Goal: Task Accomplishment & Management: Manage account settings

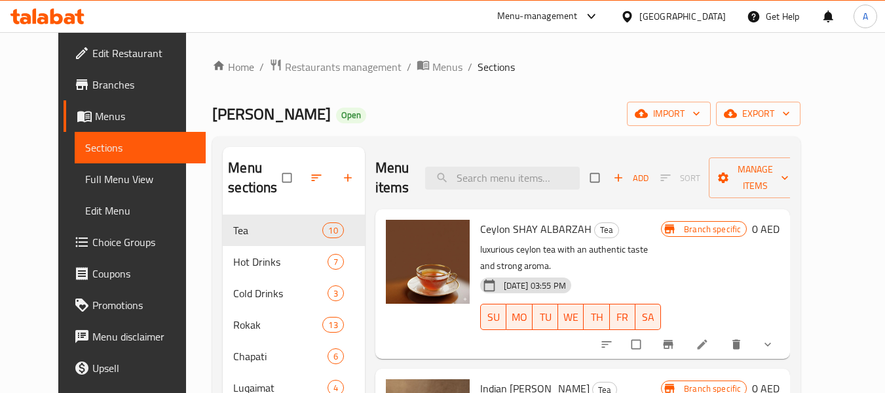
click at [44, 18] on icon at bounding box center [42, 18] width 11 height 11
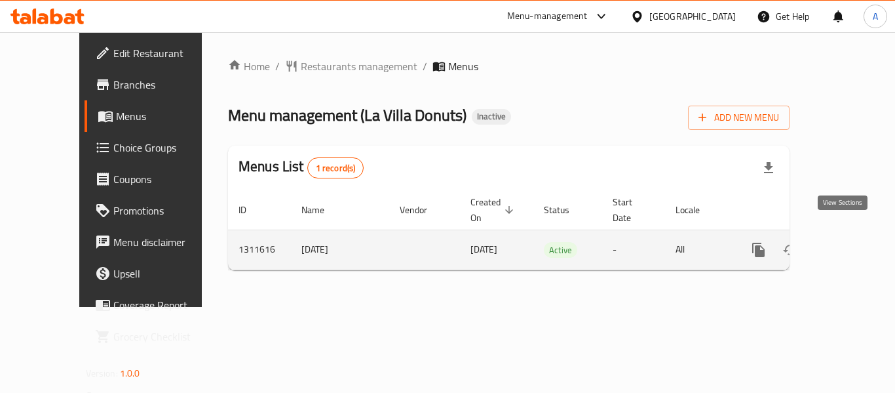
click at [845, 242] on icon "enhanced table" at bounding box center [853, 250] width 16 height 16
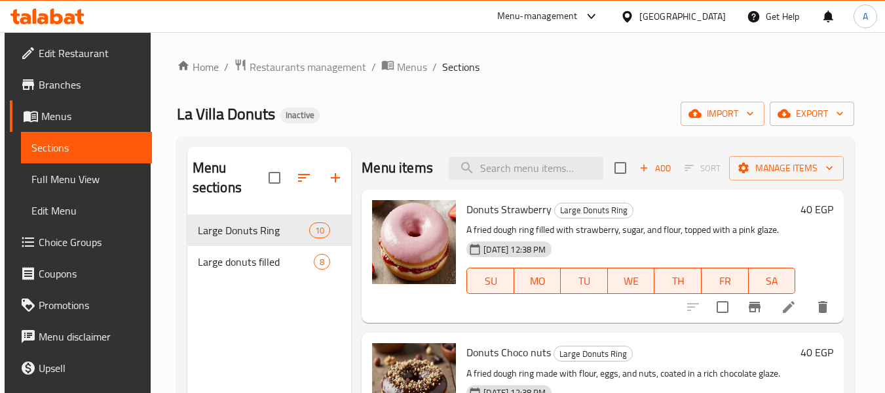
click at [87, 176] on span "Full Menu View" at bounding box center [86, 179] width 111 height 16
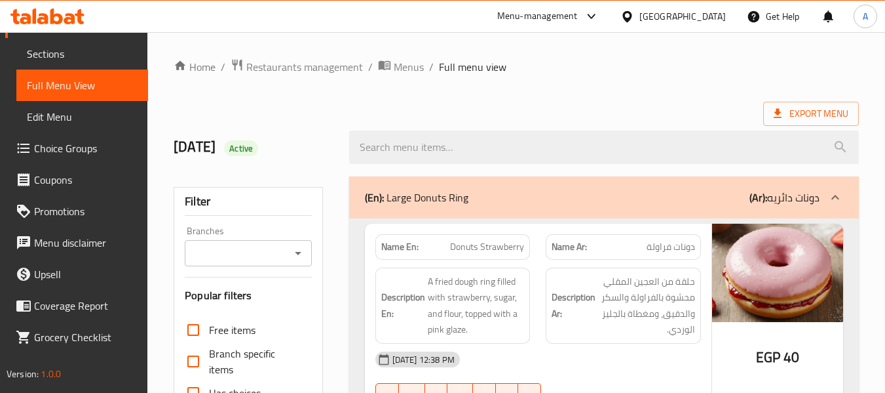
scroll to position [262, 0]
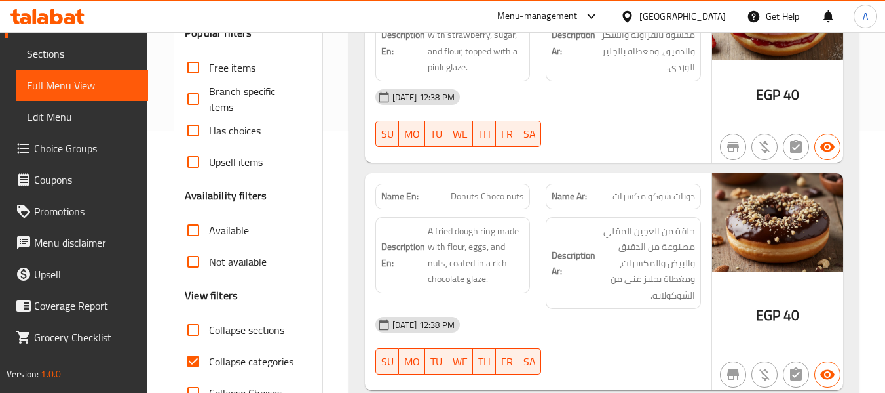
click at [248, 346] on label "Collapse categories" at bounding box center [236, 360] width 116 height 31
click at [209, 346] on input "Collapse categories" at bounding box center [193, 360] width 31 height 31
checkbox input "false"
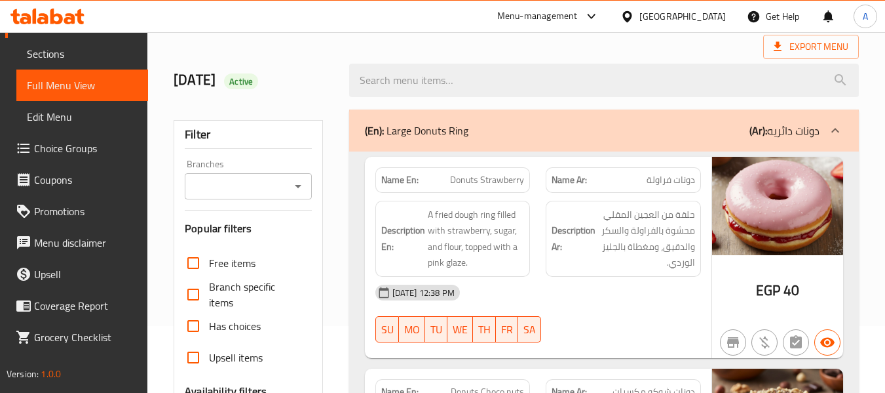
scroll to position [0, 0]
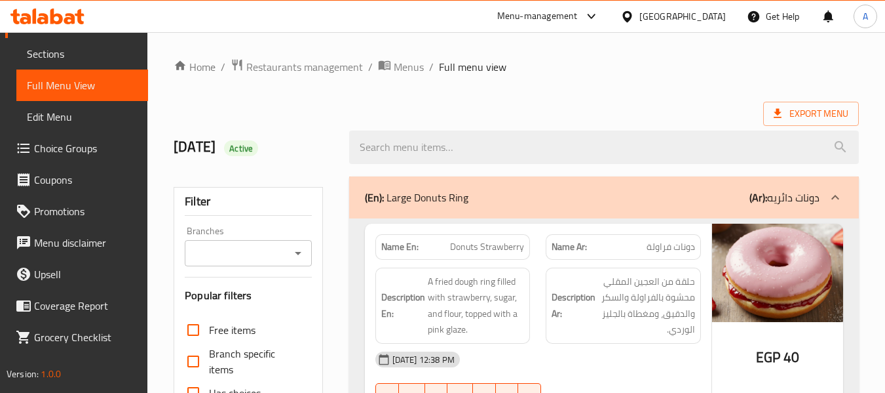
drag, startPoint x: 376, startPoint y: 98, endPoint x: 406, endPoint y: 125, distance: 39.9
click at [395, 254] on strong "Name En:" at bounding box center [399, 247] width 37 height 14
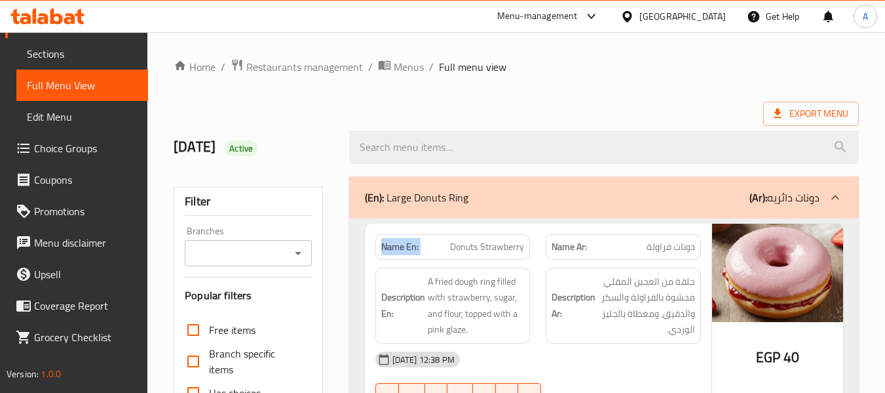
click at [395, 254] on strong "Name En:" at bounding box center [399, 247] width 37 height 14
copy strong "Name En:"
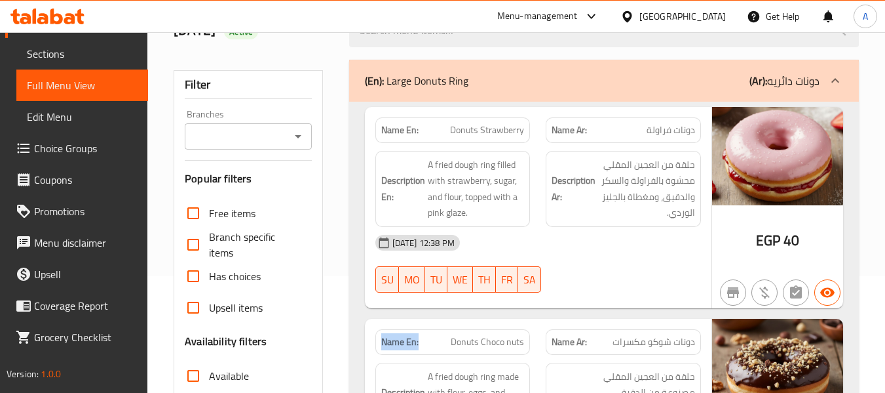
scroll to position [131, 0]
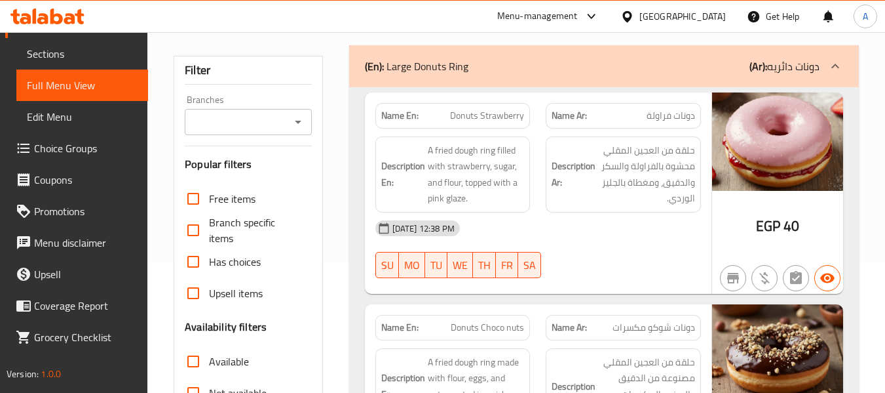
click at [386, 135] on div "Description En: A fried dough ring filled with strawberry, sugar, and flour, to…" at bounding box center [453, 174] width 171 height 92
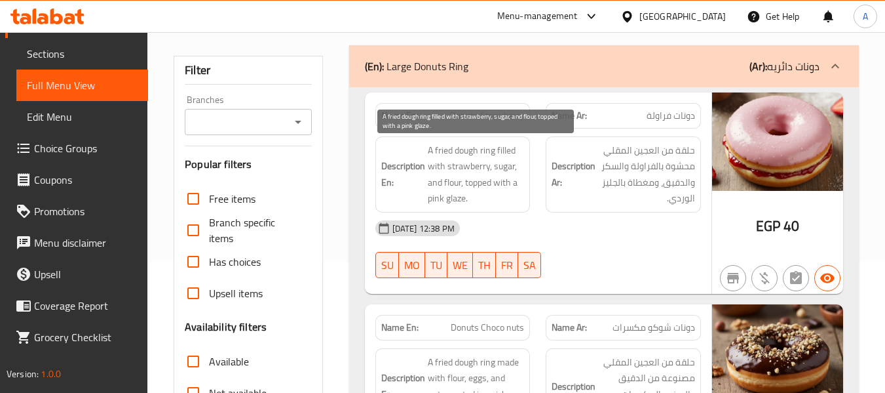
click at [488, 148] on span "A fried dough ring filled with strawberry, sugar, and flour, topped with a pink…" at bounding box center [476, 174] width 97 height 64
click at [455, 145] on span "A fried dough ring filled with strawberry, sugar, and flour, topped with a pink…" at bounding box center [476, 174] width 97 height 64
click at [443, 144] on span "A fried dough ring filled with strawberry, sugar, and flour, topped with a pink…" at bounding box center [476, 174] width 97 height 64
click at [514, 147] on span "A fried dough ring filled with strawberry, sugar, and flour, topped with a pink…" at bounding box center [476, 174] width 97 height 64
click at [455, 166] on span "A fried dough ring filled with strawberry, sugar, and flour, topped with a pink…" at bounding box center [476, 174] width 97 height 64
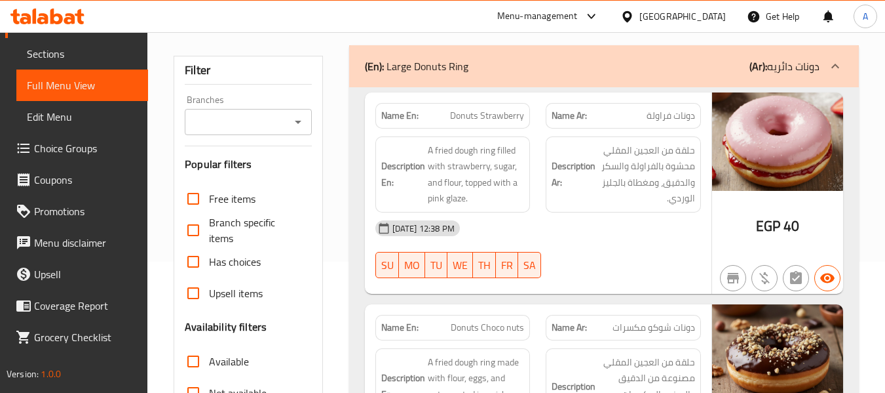
click at [535, 167] on div "Description En: A fried dough ring filled with strawberry, sugar, and flour, to…" at bounding box center [453, 174] width 171 height 92
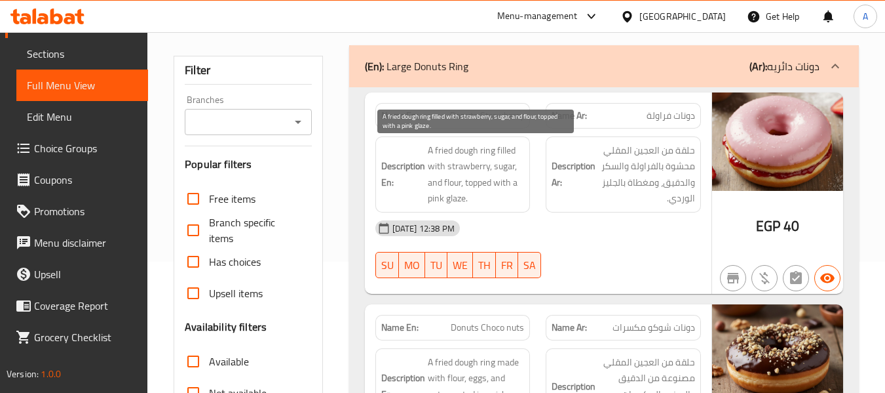
click at [488, 182] on span "A fried dough ring filled with strawberry, sugar, and flour, topped with a pink…" at bounding box center [476, 174] width 97 height 64
click at [507, 187] on span "A fried dough ring filled with strawberry, sugar, and flour, topped with a pink…" at bounding box center [476, 174] width 97 height 64
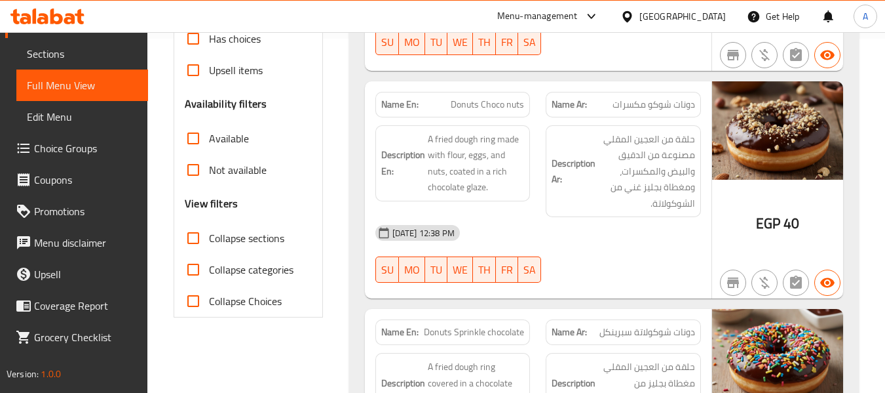
scroll to position [328, 0]
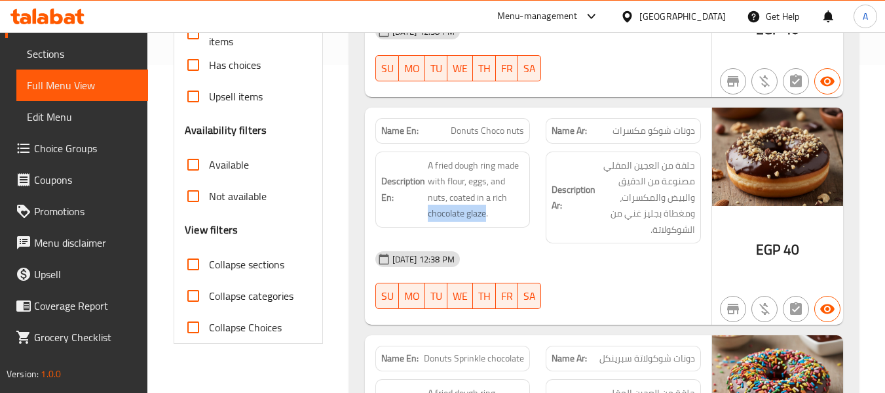
drag, startPoint x: 426, startPoint y: 219, endPoint x: 486, endPoint y: 222, distance: 60.3
click at [486, 222] on div "Description En: A fried dough ring made with flour, eggs, and nuts, coated in a…" at bounding box center [453, 189] width 155 height 76
copy span "chocolate glaze"
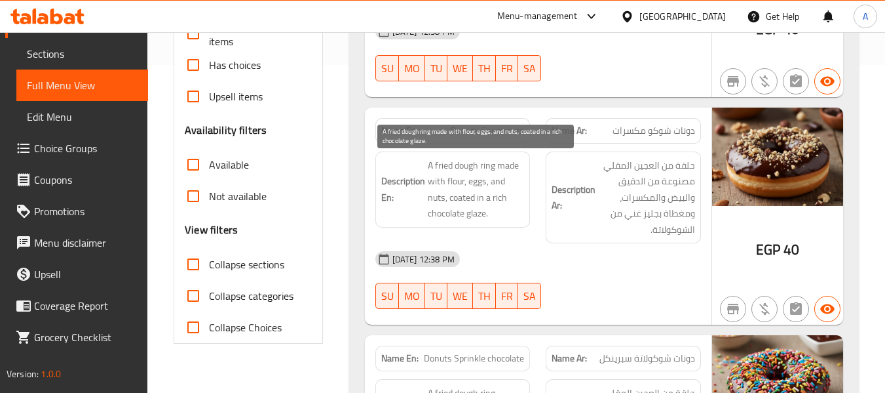
click at [484, 205] on span "A fried dough ring made with flour, eggs, and nuts, coated in a rich chocolate …" at bounding box center [476, 189] width 97 height 64
drag, startPoint x: 449, startPoint y: 200, endPoint x: 488, endPoint y: 216, distance: 42.0
click at [488, 216] on span "A fried dough ring made with flour, eggs, and nuts, coated in a rich chocolate …" at bounding box center [476, 189] width 97 height 64
copy span "coated in a rich chocolate glaze"
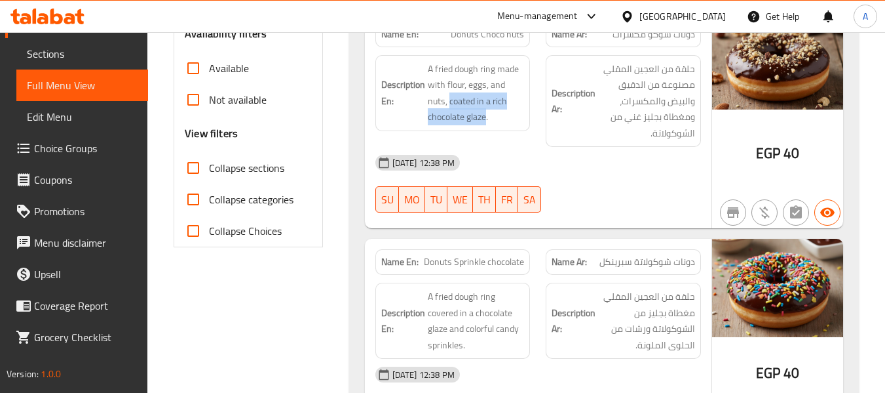
scroll to position [524, 0]
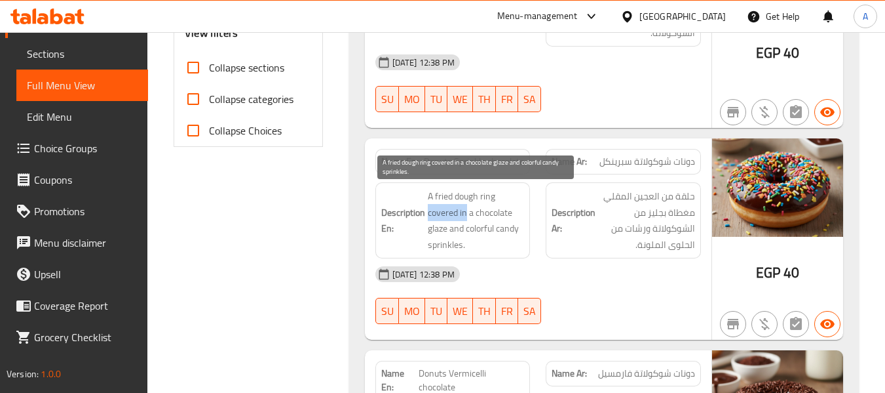
drag, startPoint x: 428, startPoint y: 210, endPoint x: 467, endPoint y: 212, distance: 38.7
click at [467, 212] on span "A fried dough ring covered in a chocolate glaze and colorful candy sprinkles." at bounding box center [476, 220] width 97 height 64
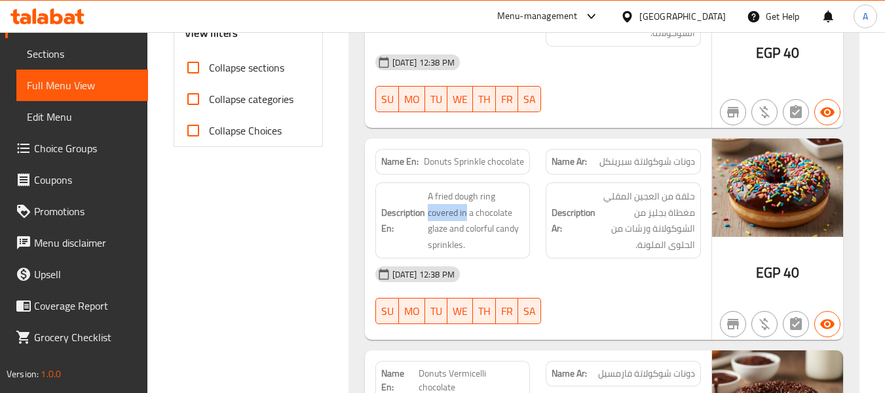
copy span "covered in"
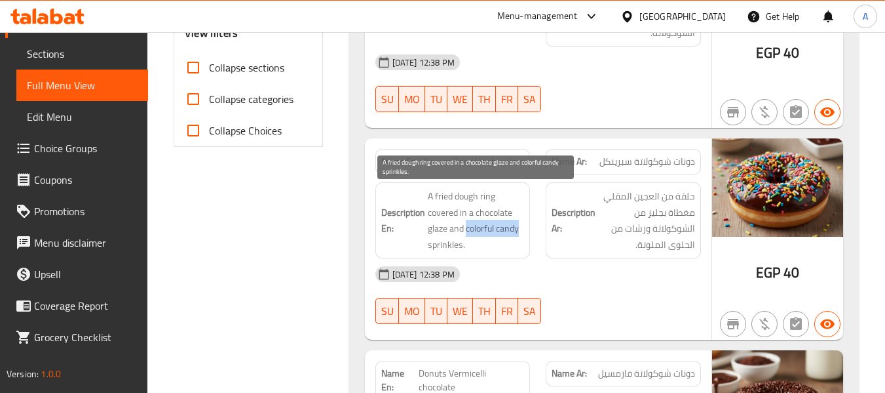
drag, startPoint x: 467, startPoint y: 227, endPoint x: 524, endPoint y: 227, distance: 57.0
click at [524, 227] on span "A fried dough ring covered in a chocolate glaze and colorful candy sprinkles." at bounding box center [476, 220] width 97 height 64
copy span "colorful candy"
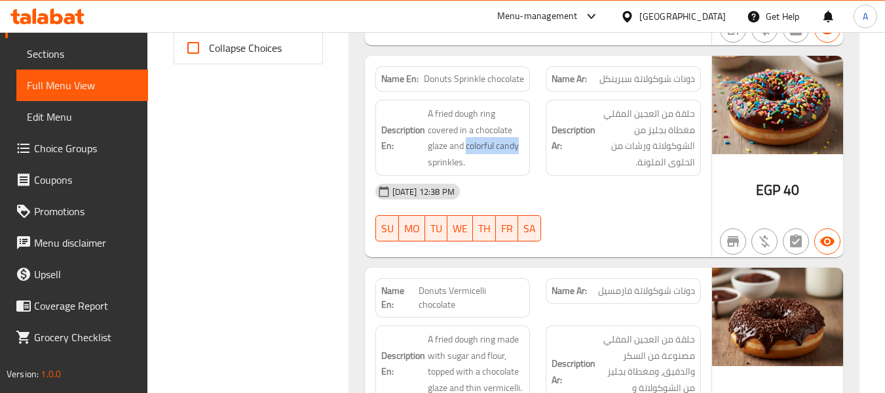
scroll to position [721, 0]
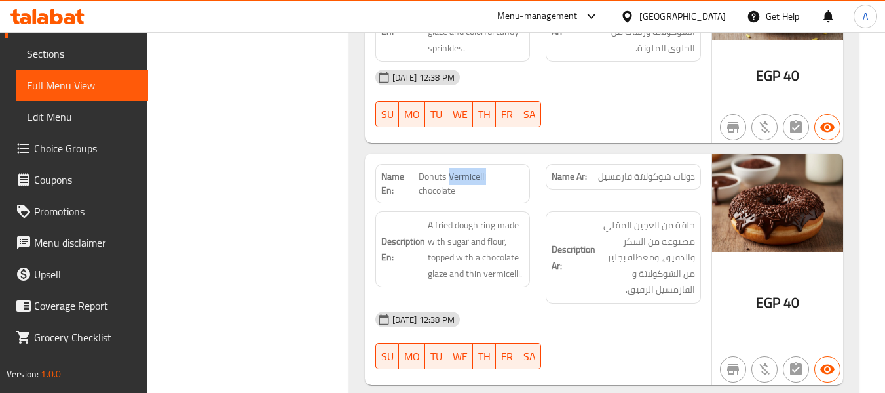
drag, startPoint x: 450, startPoint y: 172, endPoint x: 491, endPoint y: 173, distance: 41.3
click at [491, 173] on span "Donuts Vermicelli chocolate" at bounding box center [472, 184] width 106 height 28
copy span "Vermicelli"
drag, startPoint x: 594, startPoint y: 182, endPoint x: 630, endPoint y: 185, distance: 36.8
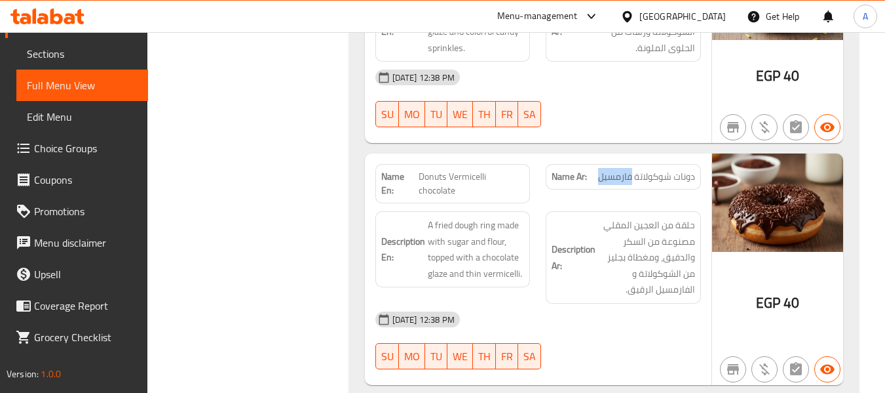
click at [630, 185] on div "Name Ar: دونات شوكولاتة فارمسيل" at bounding box center [623, 177] width 155 height 26
copy span "فارمسيل"
click at [474, 174] on span "Donuts Vermicelli chocolate" at bounding box center [472, 184] width 106 height 28
copy span "Vermicelli"
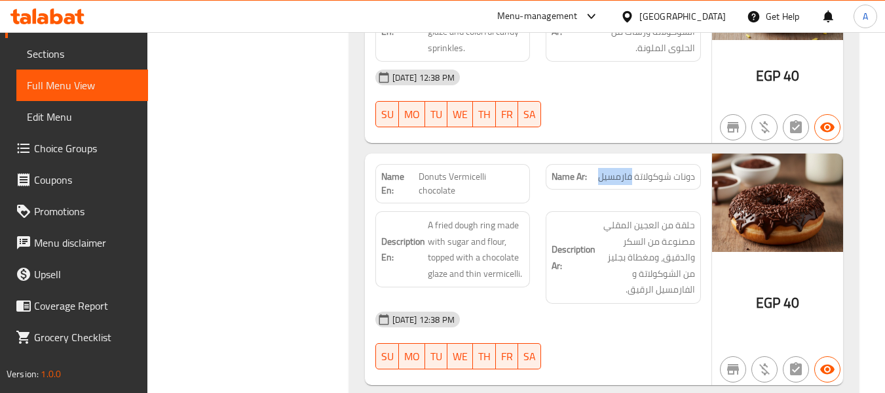
drag, startPoint x: 597, startPoint y: 180, endPoint x: 632, endPoint y: 180, distance: 35.4
click at [632, 180] on p "Name Ar: دونات شوكولاتة فارمسيل" at bounding box center [624, 177] width 144 height 14
copy span "فارمسيل"
click at [489, 194] on span "Donuts Vermicelli chocolate" at bounding box center [472, 184] width 106 height 28
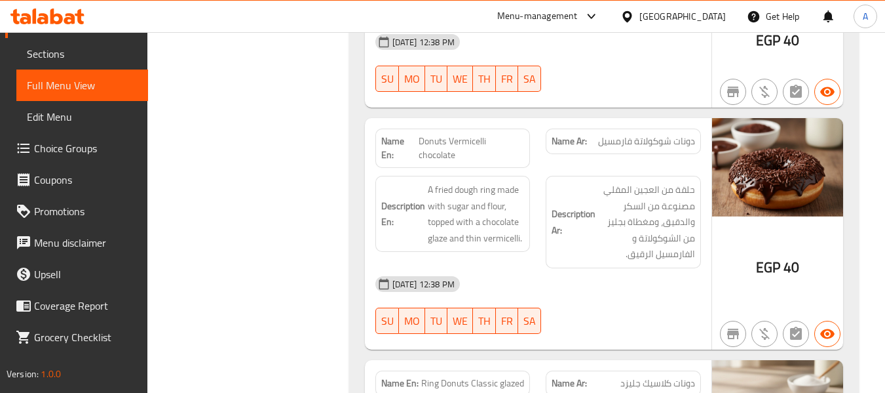
scroll to position [786, 0]
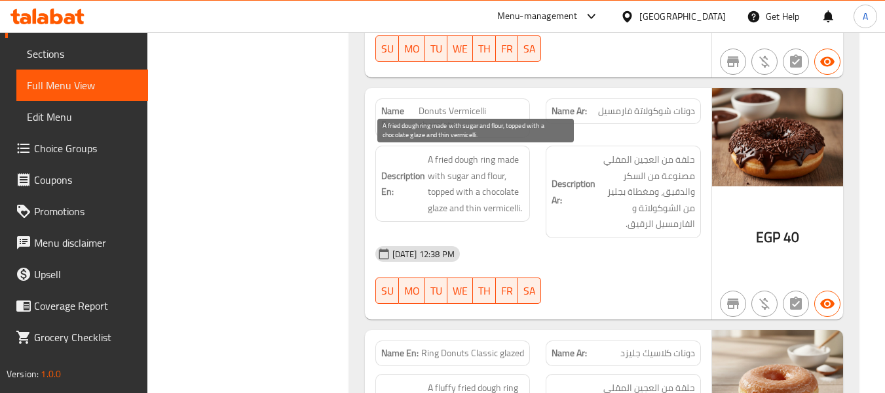
click at [448, 171] on span "A fried dough ring made with sugar and flour, topped with a chocolate glaze and…" at bounding box center [476, 183] width 97 height 64
click at [477, 190] on span "A fried dough ring made with sugar and flour, topped with a chocolate glaze and…" at bounding box center [476, 183] width 97 height 64
click at [448, 199] on span "A fried dough ring made with sugar and flour, topped with a chocolate glaze and…" at bounding box center [476, 183] width 97 height 64
click at [435, 207] on span "A fried dough ring made with sugar and flour, topped with a chocolate glaze and…" at bounding box center [476, 183] width 97 height 64
click at [512, 195] on span "A fried dough ring made with sugar and flour, topped with a chocolate glaze and…" at bounding box center [476, 183] width 97 height 64
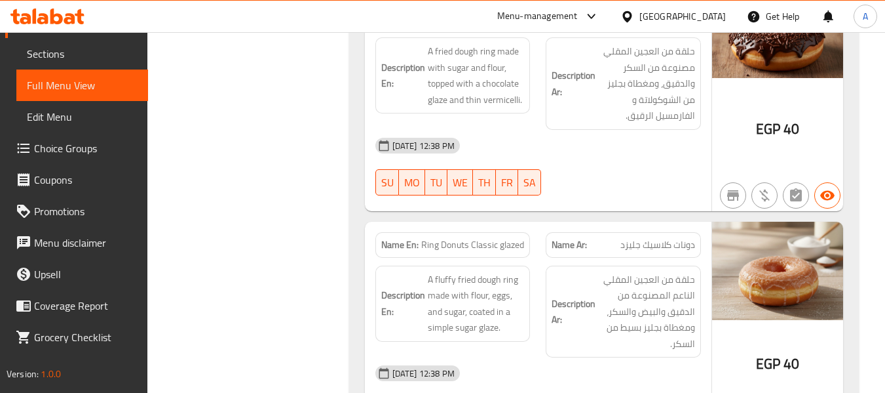
scroll to position [917, 0]
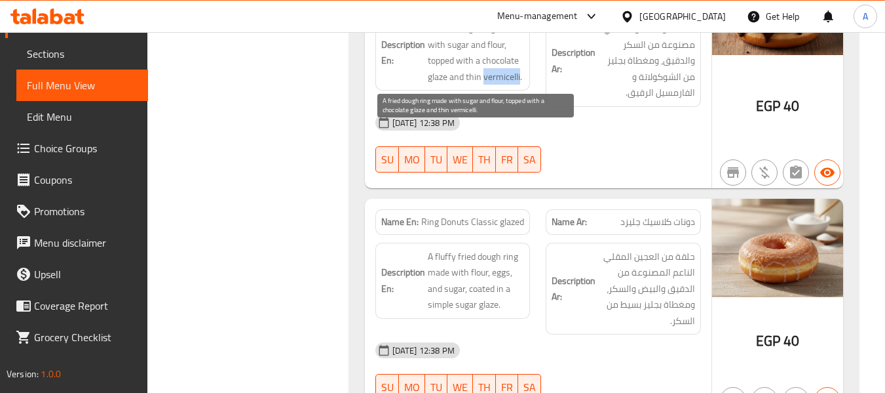
drag, startPoint x: 482, startPoint y: 75, endPoint x: 520, endPoint y: 79, distance: 37.5
click at [520, 79] on span "A fried dough ring made with sugar and flour, topped with a chocolate glaze and…" at bounding box center [476, 52] width 97 height 64
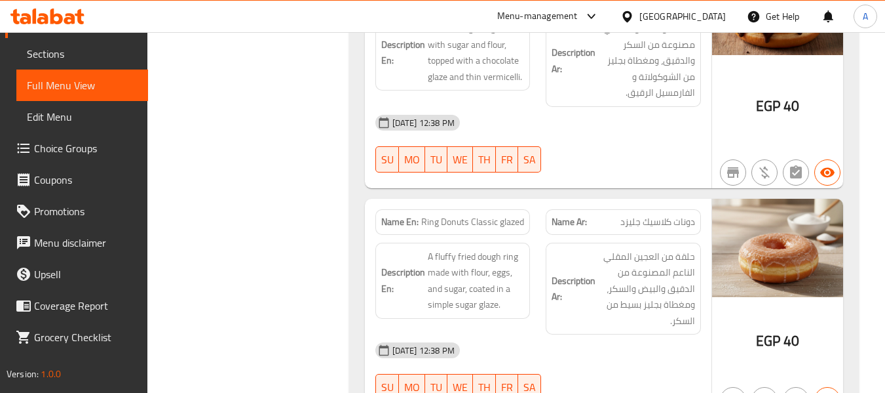
click at [556, 153] on div "14-09-2025 12:38 PM SU MO TU WE TH FR SA" at bounding box center [538, 143] width 341 height 73
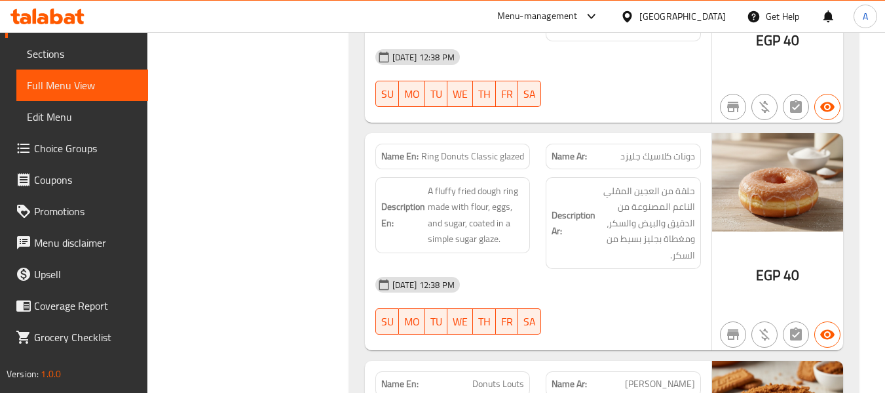
click at [461, 161] on span "Ring Donuts Classic glazed" at bounding box center [472, 156] width 103 height 14
click at [497, 159] on span "Ring Donuts Classic glazed" at bounding box center [472, 156] width 103 height 14
click at [480, 159] on span "Ring Donuts Classic glazed" at bounding box center [472, 156] width 103 height 14
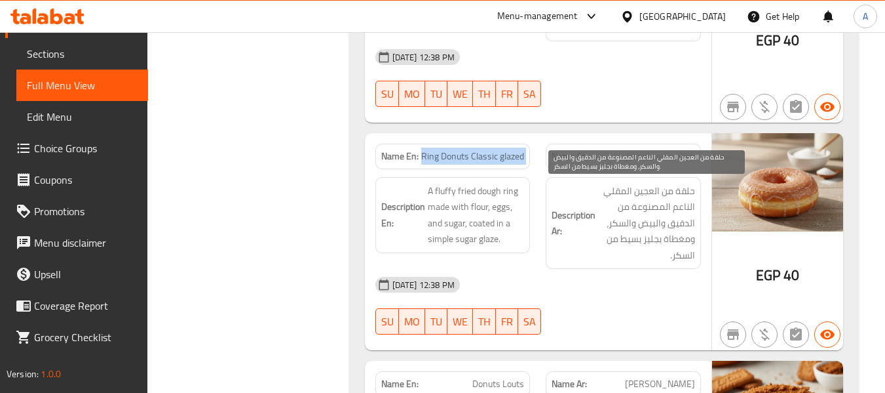
click at [620, 189] on span "حلقة من العجين المقلي الناعم المصنوعة من الدقيق والبيض والسكر، ومغطاة بجليز بسي…" at bounding box center [646, 223] width 97 height 81
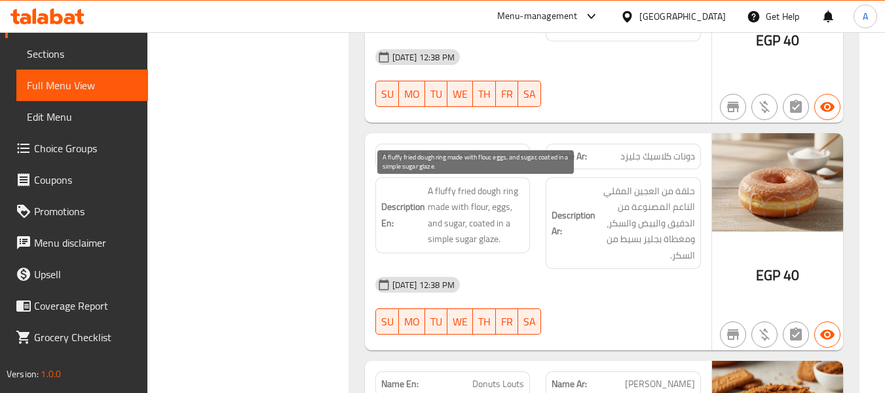
click at [471, 195] on span "A fluffy fried dough ring made with flour, eggs, and sugar, coated in a simple …" at bounding box center [476, 215] width 97 height 64
click at [454, 193] on span "A fluffy fried dough ring made with flour, eggs, and sugar, coated in a simple …" at bounding box center [476, 215] width 97 height 64
click at [508, 191] on span "A fluffy fried dough ring made with flour, eggs, and sugar, coated in a simple …" at bounding box center [476, 215] width 97 height 64
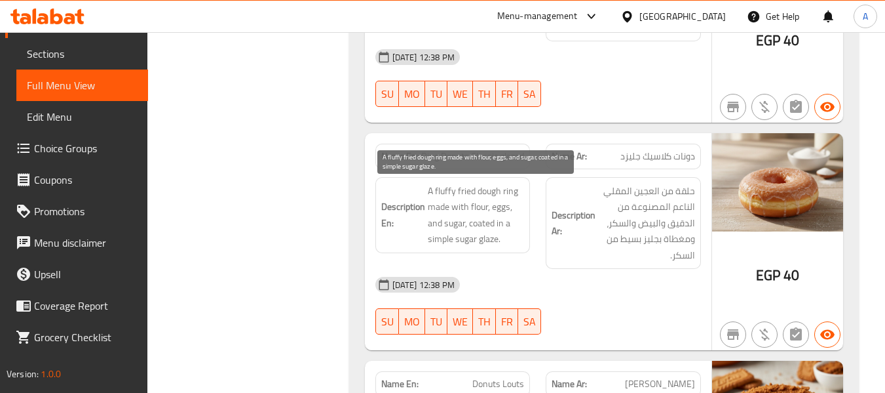
click at [466, 191] on span "A fluffy fried dough ring made with flour, eggs, and sugar, coated in a simple …" at bounding box center [476, 215] width 97 height 64
click at [448, 189] on span "A fluffy fried dough ring made with flour, eggs, and sugar, coated in a simple …" at bounding box center [476, 215] width 97 height 64
click at [442, 190] on span "A fluffy fried dough ring made with flour, eggs, and sugar, coated in a simple …" at bounding box center [476, 215] width 97 height 64
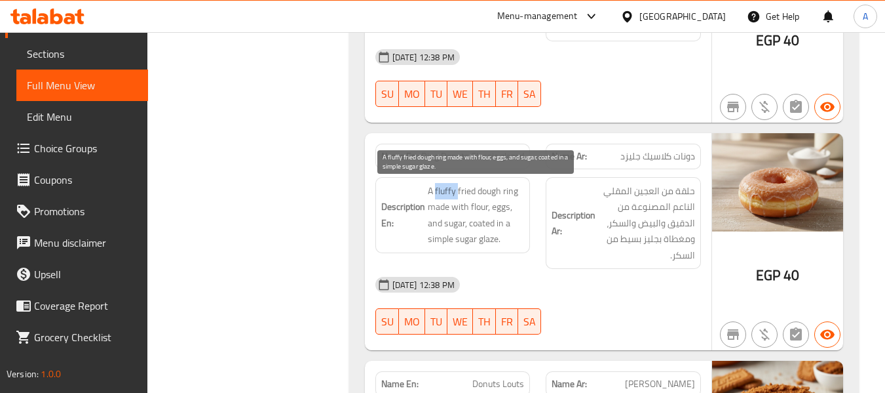
click at [442, 190] on span "A fluffy fried dough ring made with flour, eggs, and sugar, coated in a simple …" at bounding box center [476, 215] width 97 height 64
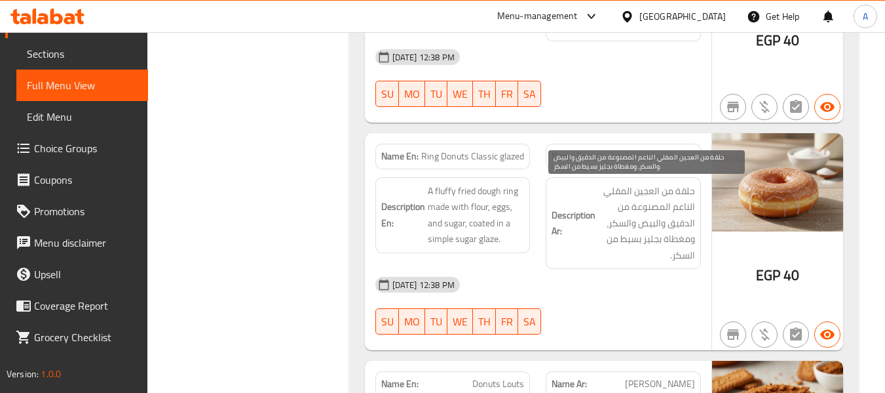
click at [673, 199] on span "حلقة من العجين المقلي الناعم المصنوعة من الدقيق والبيض والسكر، ومغطاة بجليز بسي…" at bounding box center [646, 223] width 97 height 81
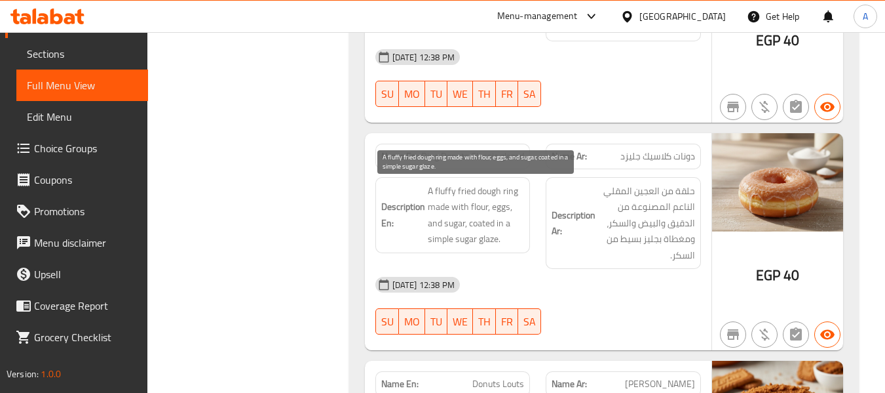
click at [444, 191] on span "A fluffy fried dough ring made with flour, eggs, and sugar, coated in a simple …" at bounding box center [476, 215] width 97 height 64
copy span "fluffy"
click at [457, 190] on span "A fluffy fried dough ring made with flour, eggs, and sugar, coated in a simple …" at bounding box center [476, 215] width 97 height 64
click at [458, 189] on span "A fluffy fried dough ring made with flour, eggs, and sugar, coated in a simple …" at bounding box center [476, 215] width 97 height 64
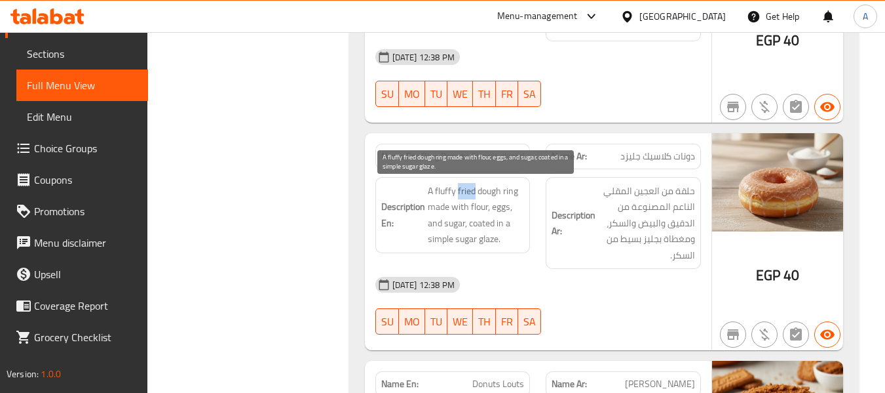
click at [460, 189] on span "A fluffy fried dough ring made with flour, eggs, and sugar, coated in a simple …" at bounding box center [476, 215] width 97 height 64
click at [462, 189] on span "A fluffy fried dough ring made with flour, eggs, and sugar, coated in a simple …" at bounding box center [476, 215] width 97 height 64
click at [459, 185] on span "A fluffy fried dough ring made with flour, eggs, and sugar, coated in a simple …" at bounding box center [476, 215] width 97 height 64
click at [459, 189] on span "A fluffy fried dough ring made with flour, eggs, and sugar, coated in a simple …" at bounding box center [476, 215] width 97 height 64
click at [492, 195] on span "A fluffy fried dough ring made with flour, eggs, and sugar, coated in a simple …" at bounding box center [476, 215] width 97 height 64
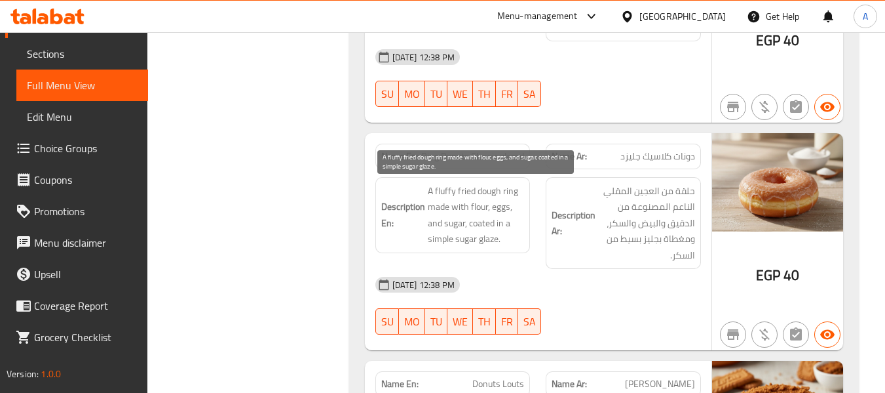
click at [504, 191] on span "A fluffy fried dough ring made with flour, eggs, and sugar, coated in a simple …" at bounding box center [476, 215] width 97 height 64
click at [511, 190] on span "A fluffy fried dough ring made with flour, eggs, and sugar, coated in a simple …" at bounding box center [476, 215] width 97 height 64
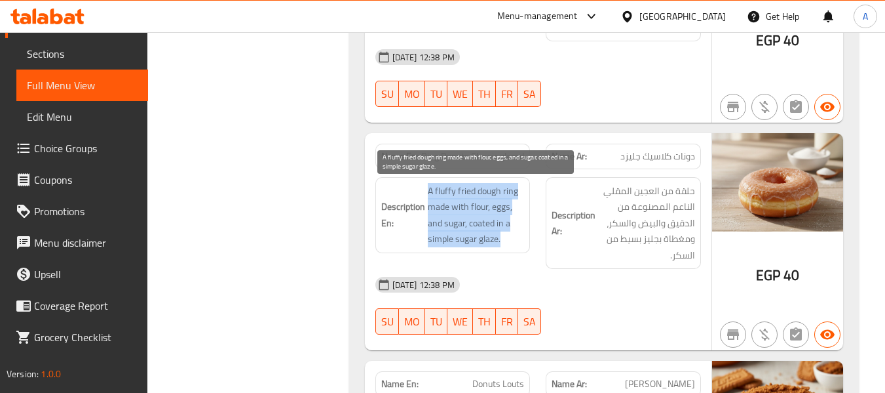
click at [511, 190] on span "A fluffy fried dough ring made with flour, eggs, and sugar, coated in a simple …" at bounding box center [476, 215] width 97 height 64
click at [509, 192] on span "A fluffy fried dough ring made with flour, eggs, and sugar, coated in a simple …" at bounding box center [476, 215] width 97 height 64
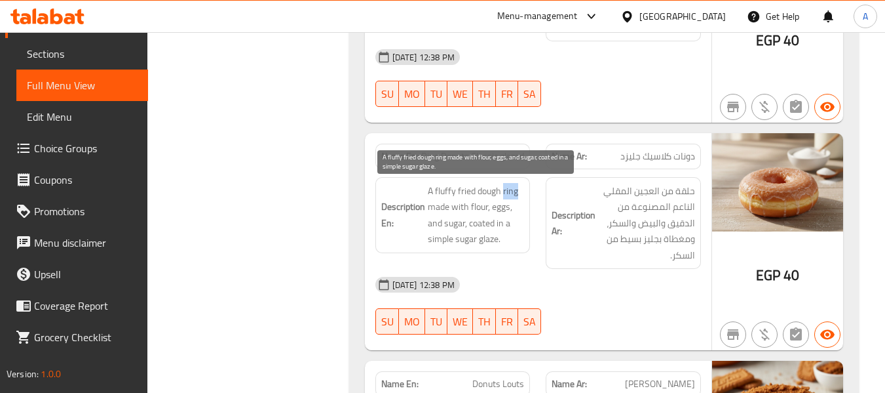
click at [509, 192] on span "A fluffy fried dough ring made with flour, eggs, and sugar, coated in a simple …" at bounding box center [476, 215] width 97 height 64
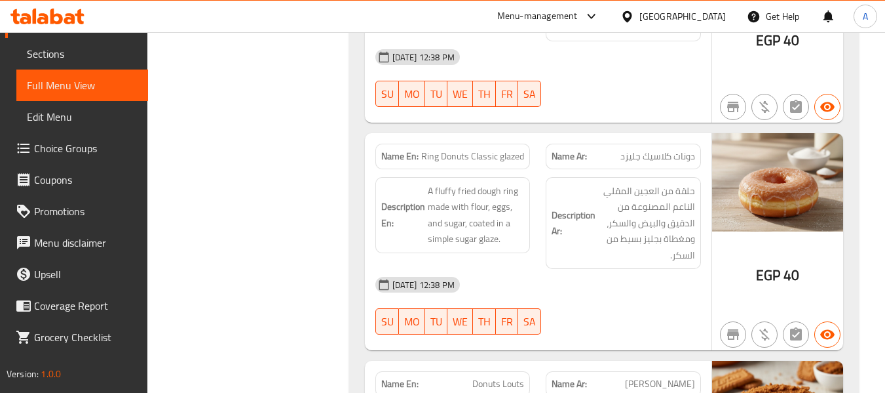
click at [489, 151] on span "Ring Donuts Classic glazed" at bounding box center [472, 156] width 103 height 14
click at [506, 149] on span "Ring Donuts Classic glazed" at bounding box center [472, 156] width 103 height 14
click at [507, 156] on span "Ring Donuts Classic glazed" at bounding box center [472, 156] width 103 height 14
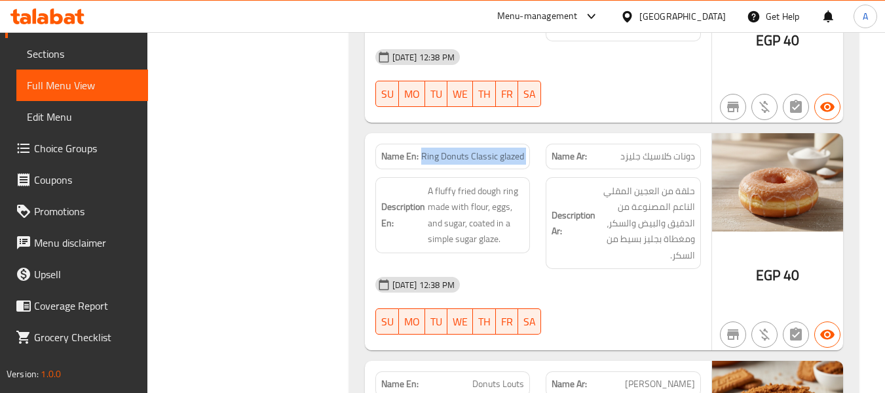
click at [506, 157] on span "Ring Donuts Classic glazed" at bounding box center [472, 156] width 103 height 14
click at [497, 155] on span "Ring Donuts Classic glazed" at bounding box center [472, 156] width 103 height 14
click at [503, 155] on span "Ring Donuts Classic glazed" at bounding box center [472, 156] width 103 height 14
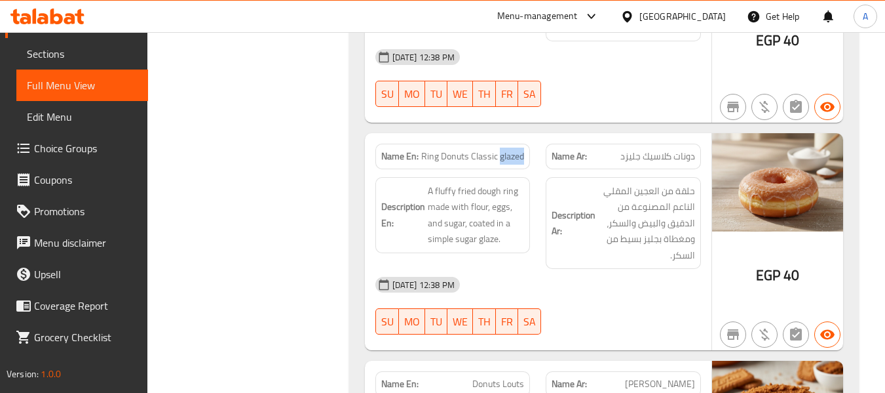
click at [517, 161] on span "Ring Donuts Classic glazed" at bounding box center [472, 156] width 103 height 14
click at [493, 156] on span "Ring Donuts Classic glazed" at bounding box center [472, 156] width 103 height 14
click at [512, 155] on span "Ring Donuts Classic glazed" at bounding box center [472, 156] width 103 height 14
drag, startPoint x: 485, startPoint y: 159, endPoint x: 518, endPoint y: 159, distance: 32.8
click at [518, 159] on span "Ring Donuts Classic glazed" at bounding box center [472, 156] width 103 height 14
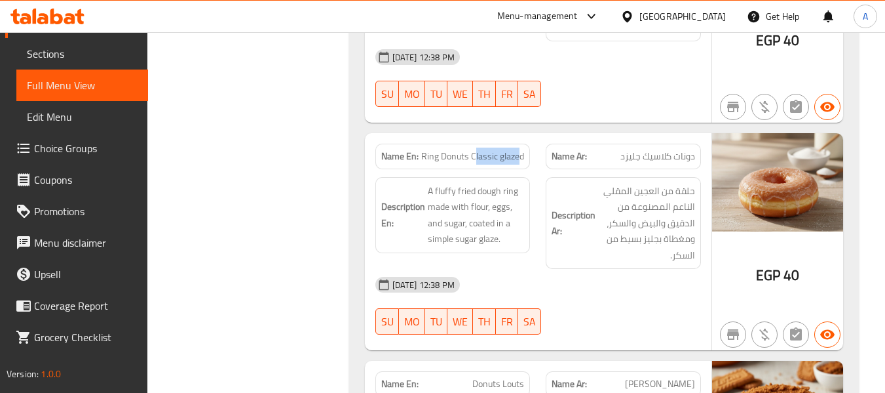
drag, startPoint x: 475, startPoint y: 159, endPoint x: 521, endPoint y: 162, distance: 46.0
click at [521, 162] on span "Ring Donuts Classic glazed" at bounding box center [472, 156] width 103 height 14
click at [476, 159] on span "Ring Donuts Classic glazed" at bounding box center [472, 156] width 103 height 14
drag, startPoint x: 474, startPoint y: 155, endPoint x: 522, endPoint y: 161, distance: 47.6
click at [522, 161] on span "Ring Donuts Classic glazed" at bounding box center [472, 156] width 103 height 14
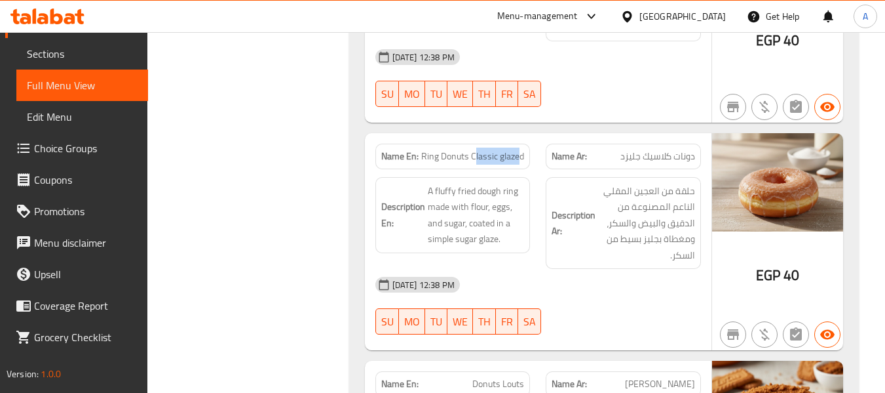
click at [479, 151] on span "Ring Donuts Classic glazed" at bounding box center [472, 156] width 103 height 14
drag, startPoint x: 473, startPoint y: 154, endPoint x: 480, endPoint y: 155, distance: 6.6
click at [509, 156] on span "Ring Donuts Classic glazed" at bounding box center [472, 156] width 103 height 14
click at [477, 154] on span "Ring Donuts Classic glazed" at bounding box center [472, 156] width 103 height 14
drag, startPoint x: 476, startPoint y: 154, endPoint x: 518, endPoint y: 154, distance: 42.6
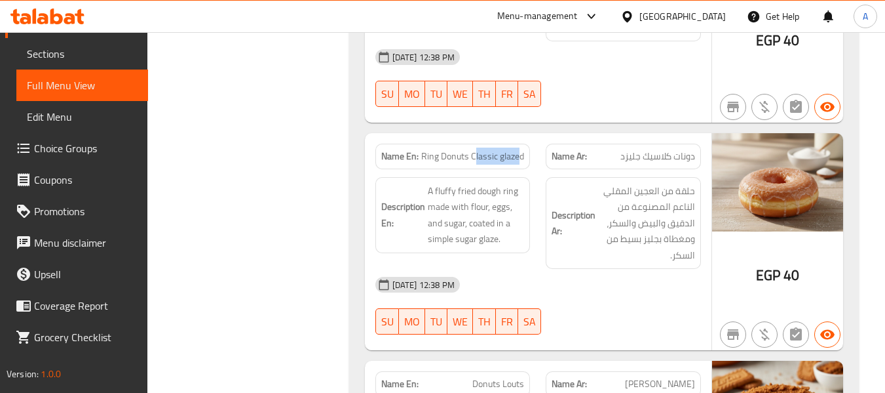
click at [518, 154] on span "Ring Donuts Classic glazed" at bounding box center [472, 156] width 103 height 14
click at [429, 155] on span "Ring Donuts Classic glazed" at bounding box center [472, 156] width 103 height 14
drag, startPoint x: 429, startPoint y: 155, endPoint x: 530, endPoint y: 157, distance: 100.9
click at [530, 157] on div "Name En: Ring Donuts Classic glazed" at bounding box center [453, 157] width 155 height 26
click at [487, 155] on span "Ring Donuts Classic glazed" at bounding box center [472, 156] width 103 height 14
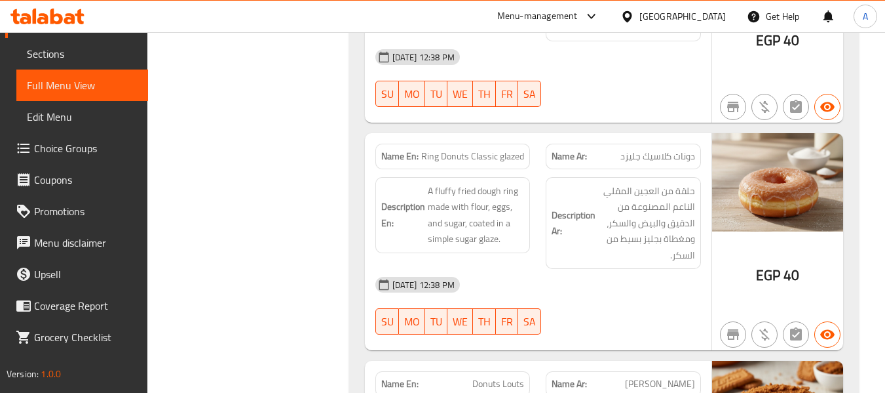
click at [612, 157] on p "Name Ar: دونات كلاسيك جليزد" at bounding box center [624, 156] width 144 height 14
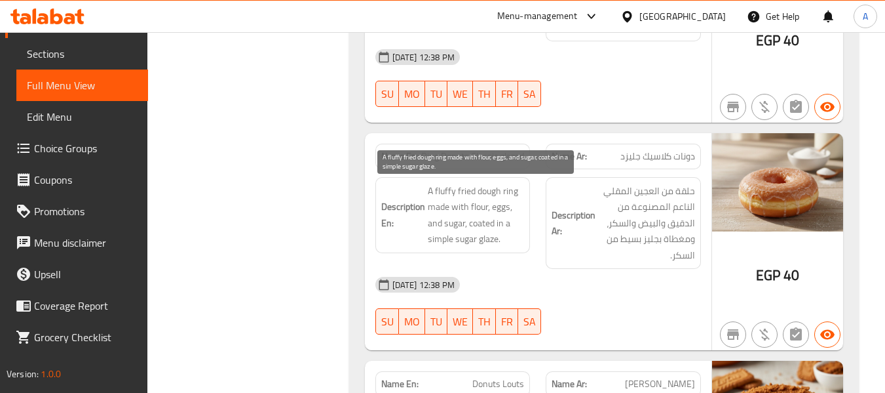
click at [489, 193] on span "A fluffy fried dough ring made with flour, eggs, and sugar, coated in a simple …" at bounding box center [476, 215] width 97 height 64
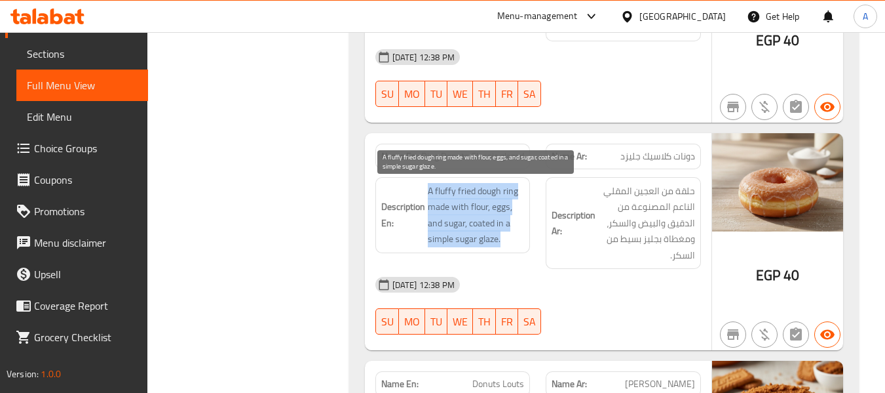
click at [489, 193] on span "A fluffy fried dough ring made with flour, eggs, and sugar, coated in a simple …" at bounding box center [476, 215] width 97 height 64
click at [474, 177] on div "Description En: A fluffy fried dough ring made with flour, eggs, and sugar, coa…" at bounding box center [453, 215] width 155 height 76
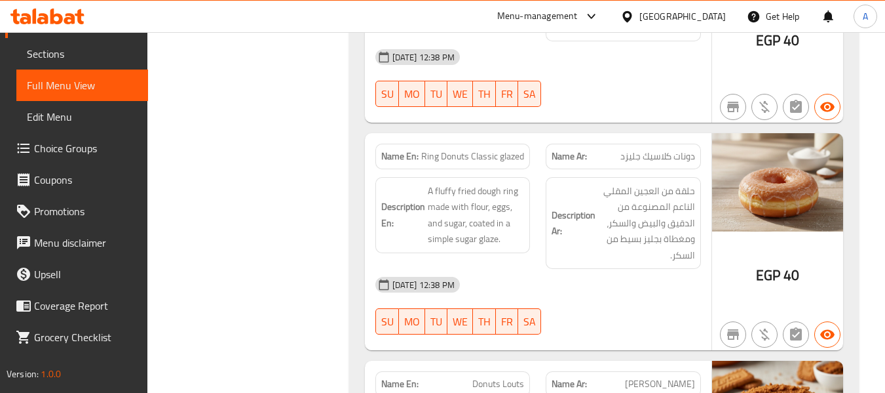
click at [424, 154] on span "Ring Donuts Classic glazed" at bounding box center [472, 156] width 103 height 14
click at [442, 154] on span "Ring Donuts Classic glazed" at bounding box center [472, 156] width 103 height 14
click at [484, 159] on span "Ring Donuts Classic glazed" at bounding box center [472, 156] width 103 height 14
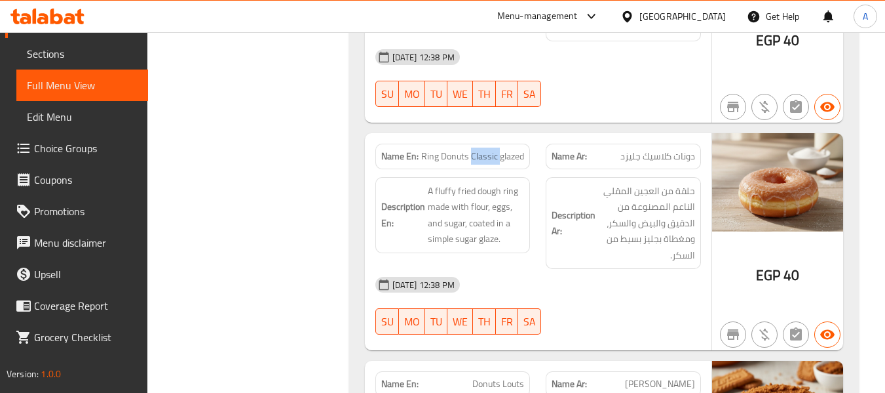
click at [484, 159] on span "Ring Donuts Classic glazed" at bounding box center [472, 156] width 103 height 14
click at [457, 153] on span "Ring Donuts Classic glazed" at bounding box center [472, 156] width 103 height 14
drag, startPoint x: 423, startPoint y: 157, endPoint x: 468, endPoint y: 159, distance: 45.2
click at [468, 159] on span "Ring Donuts Classic glazed" at bounding box center [472, 156] width 103 height 14
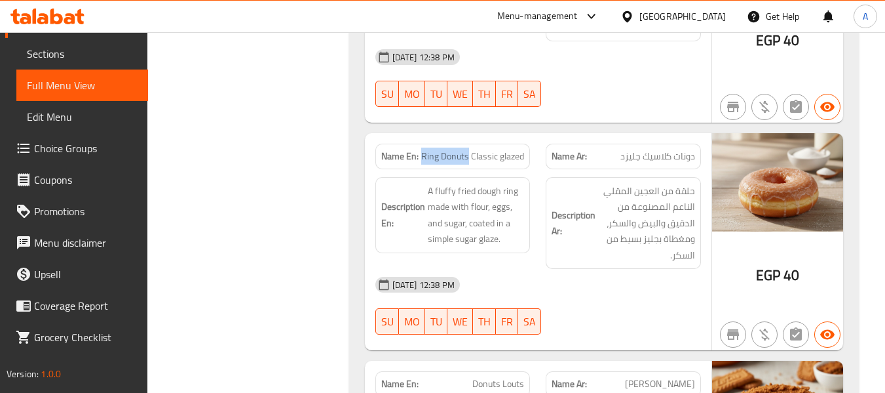
click at [435, 161] on span "Ring Donuts Classic glazed" at bounding box center [472, 156] width 103 height 14
click at [441, 159] on span "Ring Donuts Classic glazed" at bounding box center [472, 156] width 103 height 14
click at [467, 155] on span "Ring Donuts Classic glazed" at bounding box center [472, 156] width 103 height 14
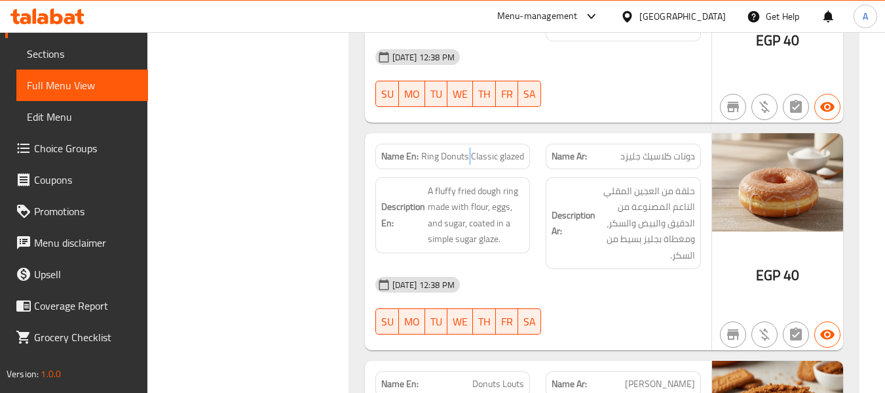
click at [467, 155] on span "Ring Donuts Classic glazed" at bounding box center [472, 156] width 103 height 14
click at [449, 147] on div "Name En: Ring Donuts Classic glazed" at bounding box center [453, 157] width 155 height 26
drag, startPoint x: 449, startPoint y: 147, endPoint x: 449, endPoint y: 155, distance: 7.9
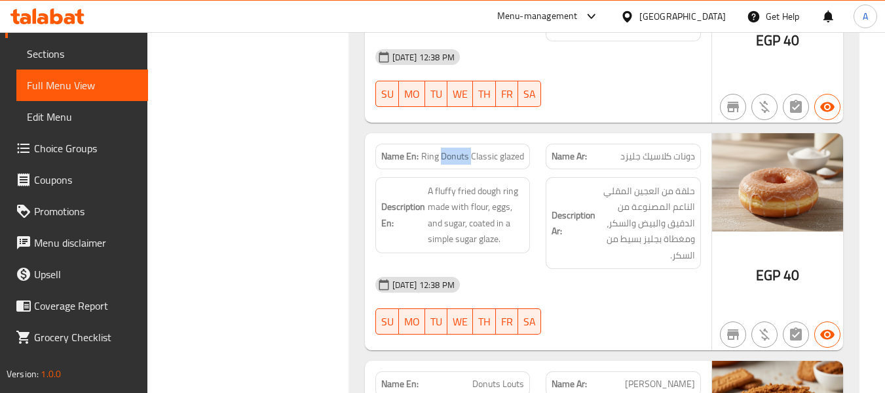
click at [449, 149] on div "Name En: Ring Donuts Classic glazed" at bounding box center [453, 157] width 155 height 26
click at [449, 155] on span "Ring Donuts Classic glazed" at bounding box center [472, 156] width 103 height 14
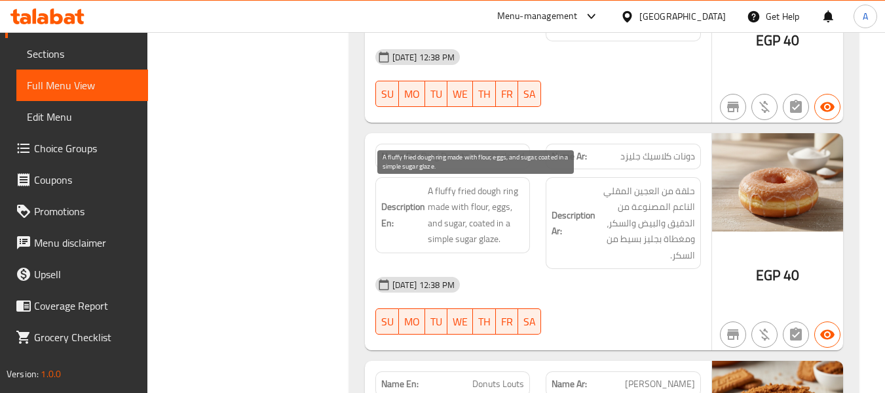
click at [514, 190] on span "A fluffy fried dough ring made with flour, eggs, and sugar, coated in a simple …" at bounding box center [476, 215] width 97 height 64
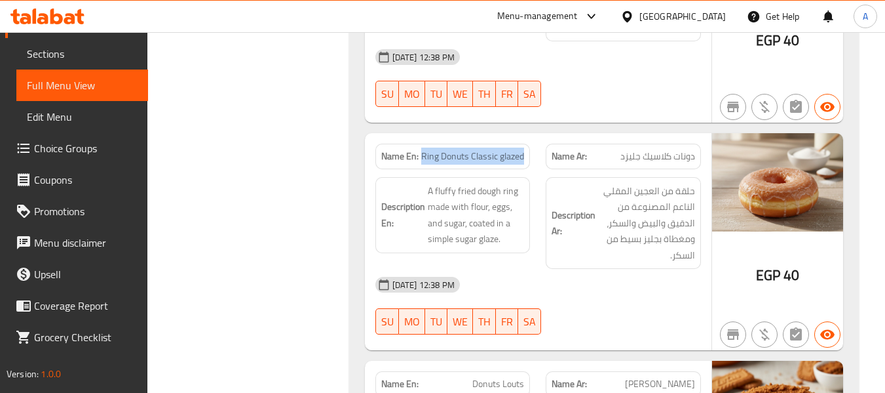
drag, startPoint x: 423, startPoint y: 154, endPoint x: 531, endPoint y: 161, distance: 107.7
click at [531, 161] on div "Name En: Ring Donuts Classic glazed" at bounding box center [453, 156] width 171 height 41
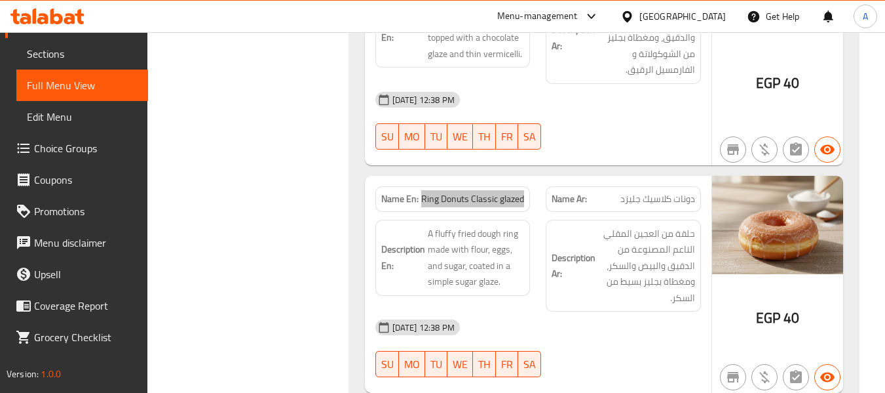
scroll to position [917, 0]
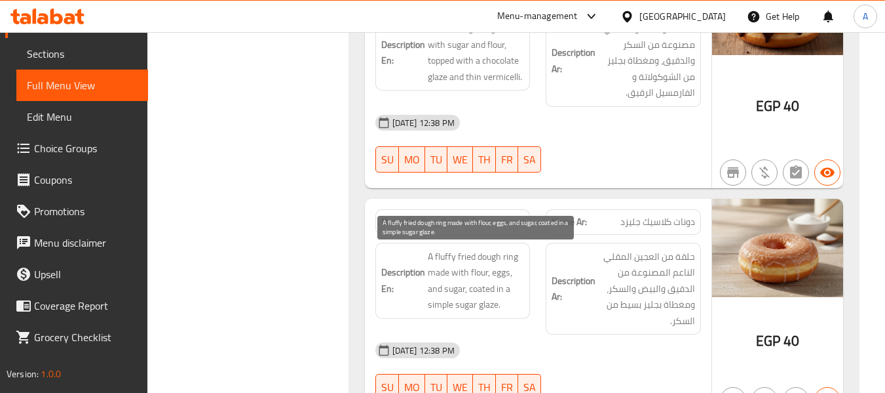
click at [449, 261] on span "A fluffy fried dough ring made with flour, eggs, and sugar, coated in a simple …" at bounding box center [476, 280] width 97 height 64
click at [473, 260] on span "A fluffy fried dough ring made with flour, eggs, and sugar, coated in a simple …" at bounding box center [476, 280] width 97 height 64
click at [507, 252] on span "A fluffy fried dough ring made with flour, eggs, and sugar, coated in a simple …" at bounding box center [476, 280] width 97 height 64
click at [485, 261] on span "A fluffy fried dough ring made with flour, eggs, and sugar, coated in a simple …" at bounding box center [476, 280] width 97 height 64
click at [456, 259] on span "A fluffy fried dough ring made with flour, eggs, and sugar, coated in a simple …" at bounding box center [476, 280] width 97 height 64
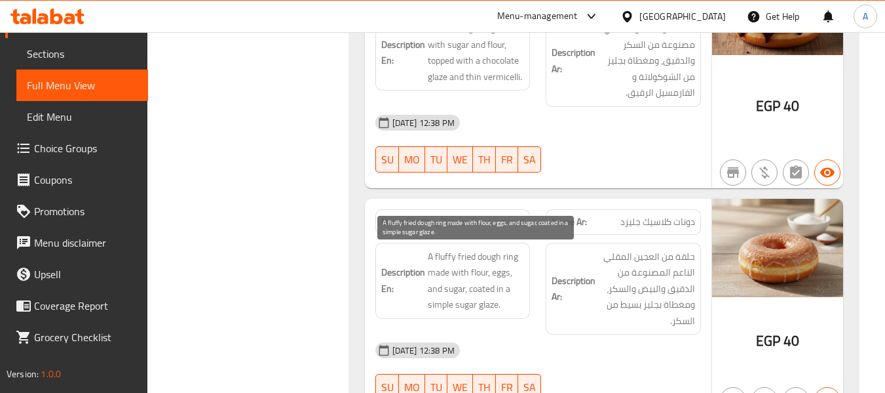
click at [439, 260] on span "A fluffy fried dough ring made with flour, eggs, and sugar, coated in a simple …" at bounding box center [476, 280] width 97 height 64
click at [478, 280] on span "A fluffy fried dough ring made with flour, eggs, and sugar, coated in a simple …" at bounding box center [476, 280] width 97 height 64
click at [474, 269] on span "A fluffy fried dough ring made with flour, eggs, and sugar, coated in a simple …" at bounding box center [476, 280] width 97 height 64
click at [497, 270] on span "A fluffy fried dough ring made with flour, eggs, and sugar, coated in a simple …" at bounding box center [476, 280] width 97 height 64
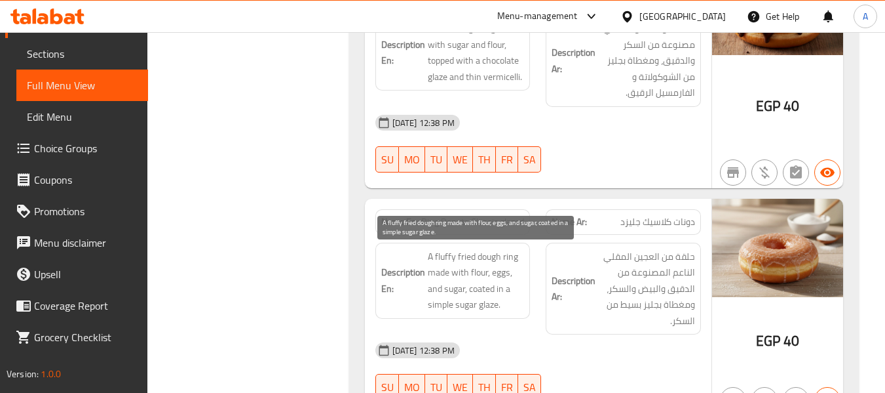
click at [450, 289] on span "A fluffy fried dough ring made with flour, eggs, and sugar, coated in a simple …" at bounding box center [476, 280] width 97 height 64
drag, startPoint x: 471, startPoint y: 283, endPoint x: 497, endPoint y: 300, distance: 31.3
click at [497, 300] on span "A fluffy fried dough ring made with flour, eggs, and sugar, coated in a simple …" at bounding box center [476, 280] width 97 height 64
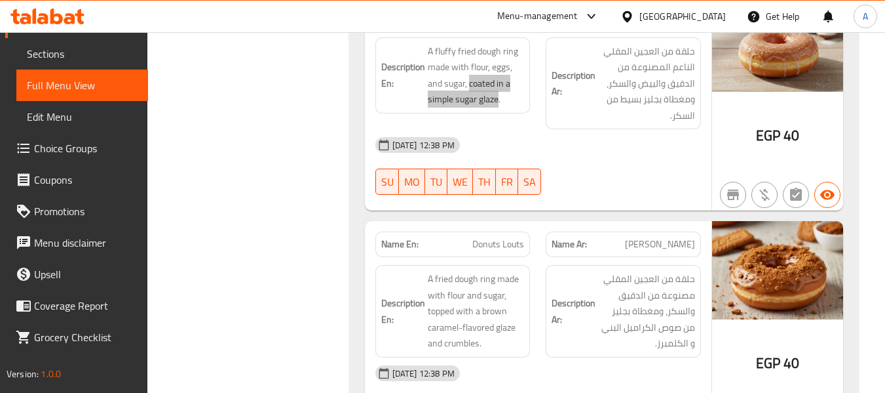
scroll to position [1180, 0]
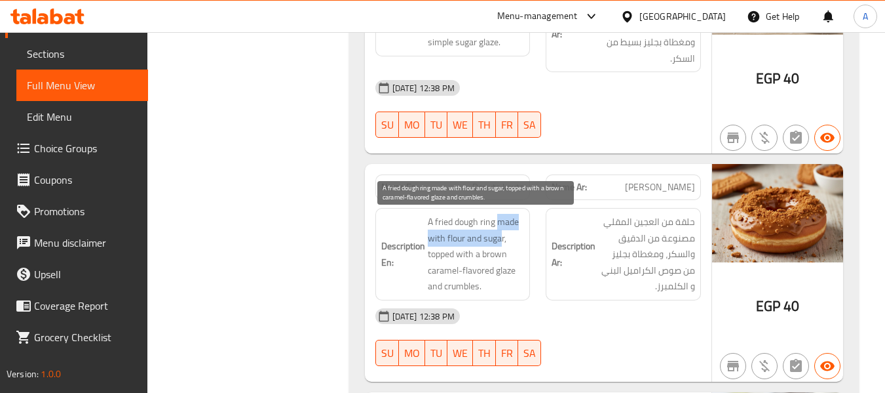
drag, startPoint x: 499, startPoint y: 223, endPoint x: 501, endPoint y: 235, distance: 12.5
click at [501, 235] on span "A fried dough ring made with flour and sugar, topped with a brown caramel-flavo…" at bounding box center [476, 254] width 97 height 81
click at [492, 221] on span "A fried dough ring made with flour and sugar, topped with a brown caramel-flavo…" at bounding box center [476, 254] width 97 height 81
click at [467, 223] on span "A fried dough ring made with flour and sugar, topped with a brown caramel-flavo…" at bounding box center [476, 254] width 97 height 81
click at [447, 219] on span "A fried dough ring made with flour and sugar, topped with a brown caramel-flavo…" at bounding box center [476, 254] width 97 height 81
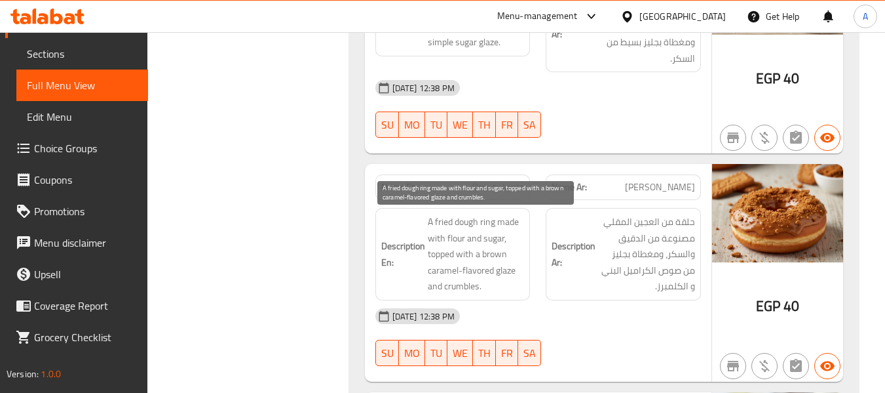
click at [442, 243] on span "A fried dough ring made with flour and sugar, topped with a brown caramel-flavo…" at bounding box center [476, 254] width 97 height 81
click at [452, 238] on span "A fried dough ring made with flour and sugar, topped with a brown caramel-flavo…" at bounding box center [476, 254] width 97 height 81
click at [473, 237] on span "A fried dough ring made with flour and sugar, topped with a brown caramel-flavo…" at bounding box center [476, 254] width 97 height 81
click at [508, 275] on span "A fried dough ring made with flour and sugar, topped with a brown caramel-flavo…" at bounding box center [476, 254] width 97 height 81
drag, startPoint x: 481, startPoint y: 252, endPoint x: 488, endPoint y: 263, distance: 12.9
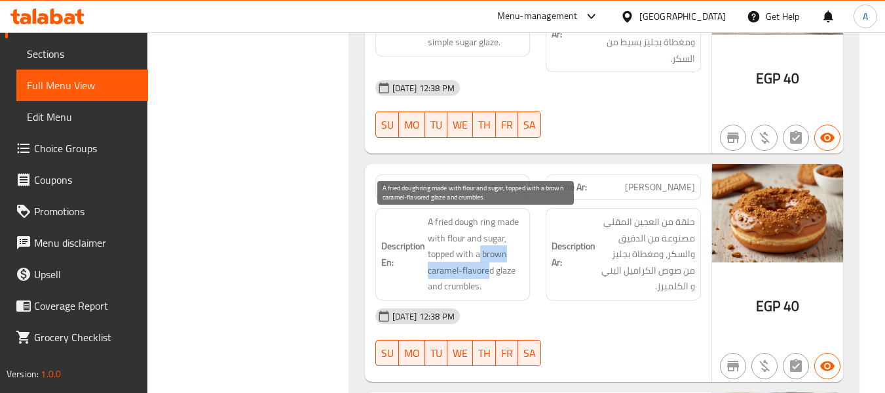
click at [488, 263] on span "A fried dough ring made with flour and sugar, topped with a brown caramel-flavo…" at bounding box center [476, 254] width 97 height 81
click at [486, 259] on span "A fried dough ring made with flour and sugar, topped with a brown caramel-flavo…" at bounding box center [476, 254] width 97 height 81
drag, startPoint x: 482, startPoint y: 254, endPoint x: 492, endPoint y: 267, distance: 17.3
click at [492, 267] on span "A fried dough ring made with flour and sugar, topped with a brown caramel-flavo…" at bounding box center [476, 254] width 97 height 81
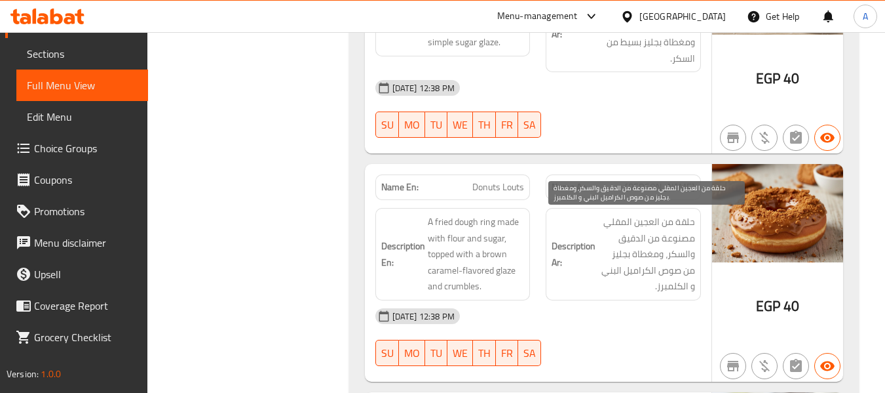
click at [638, 258] on span "حلقة من العجين المقلي مصنوعة من الدقيق والسكر، ومغطاة بجليز من صوص الكراميل الب…" at bounding box center [646, 254] width 97 height 81
drag, startPoint x: 694, startPoint y: 267, endPoint x: 616, endPoint y: 271, distance: 78.1
click at [616, 271] on span "حلقة من العجين المقلي مصنوعة من الدقيق والسكر، ومغطاة بجليز من صوص الكراميل الب…" at bounding box center [646, 254] width 97 height 81
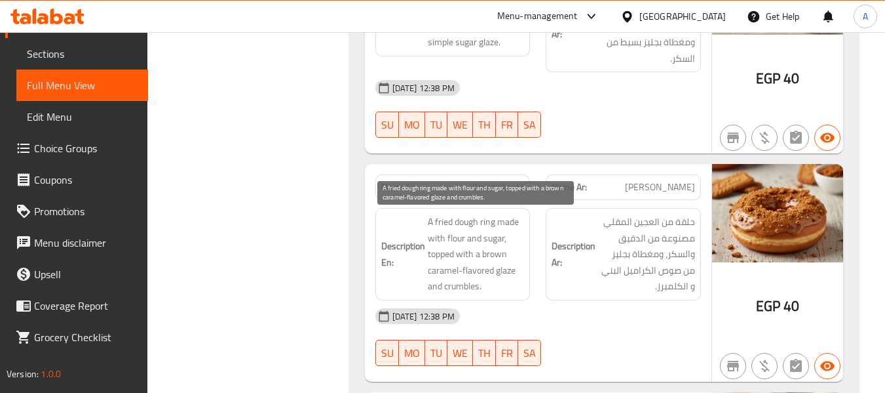
click at [452, 288] on span "A fried dough ring made with flour and sugar, topped with a brown caramel-flavo…" at bounding box center [476, 254] width 97 height 81
click at [450, 289] on span "A fried dough ring made with flour and sugar, topped with a brown caramel-flavo…" at bounding box center [476, 254] width 97 height 81
click at [451, 286] on span "A fried dough ring made with flour and sugar, topped with a brown caramel-flavo…" at bounding box center [476, 254] width 97 height 81
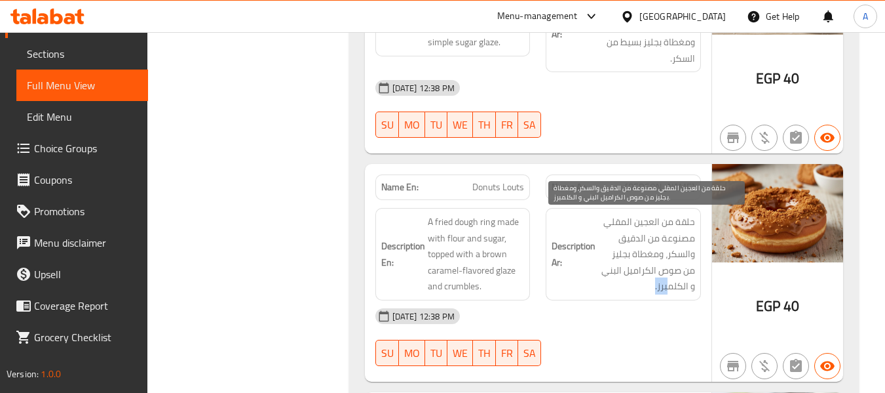
drag, startPoint x: 663, startPoint y: 290, endPoint x: 676, endPoint y: 288, distance: 12.6
click at [676, 288] on span "حلقة من العجين المقلي مصنوعة من الدقيق والسكر، ومغطاة بجليز من صوص الكراميل الب…" at bounding box center [646, 254] width 97 height 81
click at [663, 288] on span "حلقة من العجين المقلي مصنوعة من الدقيق والسكر، ومغطاة بجليز من صوص الكراميل الب…" at bounding box center [646, 254] width 97 height 81
drag, startPoint x: 665, startPoint y: 288, endPoint x: 686, endPoint y: 289, distance: 21.0
click at [686, 289] on span "حلقة من العجين المقلي مصنوعة من الدقيق والسكر، ومغطاة بجليز من صوص الكراميل الب…" at bounding box center [646, 254] width 97 height 81
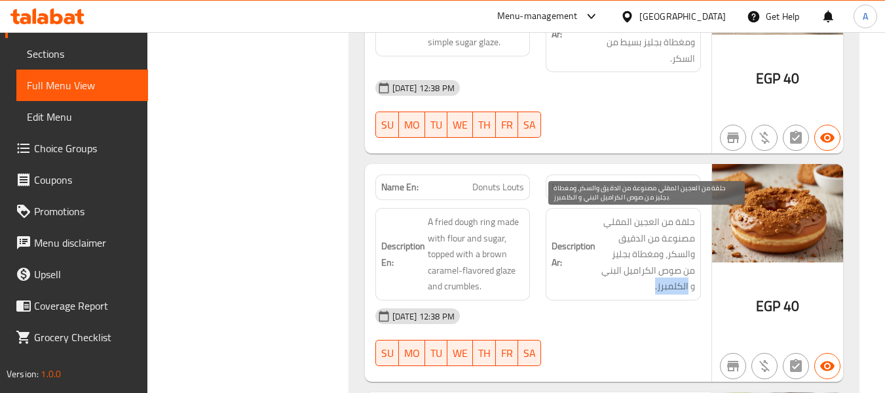
click at [666, 290] on span "حلقة من العجين المقلي مصنوعة من الدقيق والسكر، ومغطاة بجليز من صوص الكراميل الب…" at bounding box center [646, 254] width 97 height 81
drag, startPoint x: 664, startPoint y: 288, endPoint x: 688, endPoint y: 293, distance: 24.7
click at [688, 293] on span "حلقة من العجين المقلي مصنوعة من الدقيق والسكر، ومغطاة بجليز من صوص الكراميل الب…" at bounding box center [646, 254] width 97 height 81
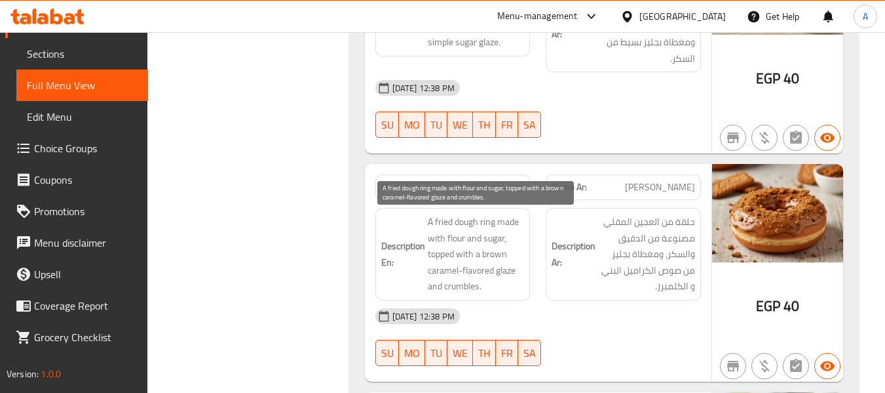
click at [504, 257] on span "A fried dough ring made with flour and sugar, topped with a brown caramel-flavo…" at bounding box center [476, 254] width 97 height 81
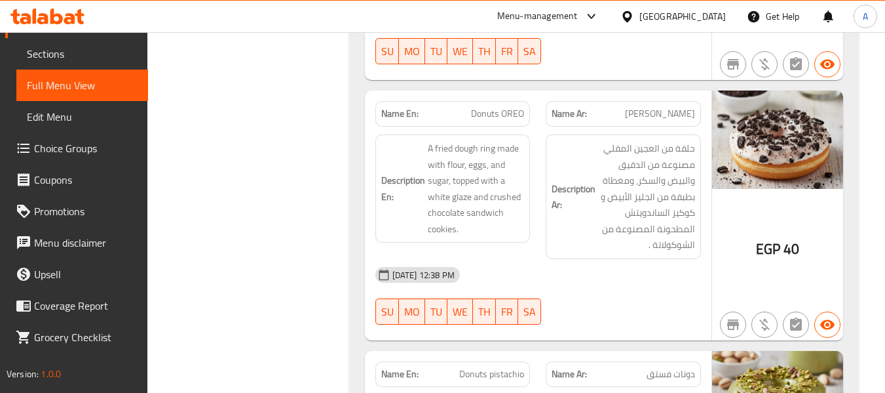
scroll to position [1901, 0]
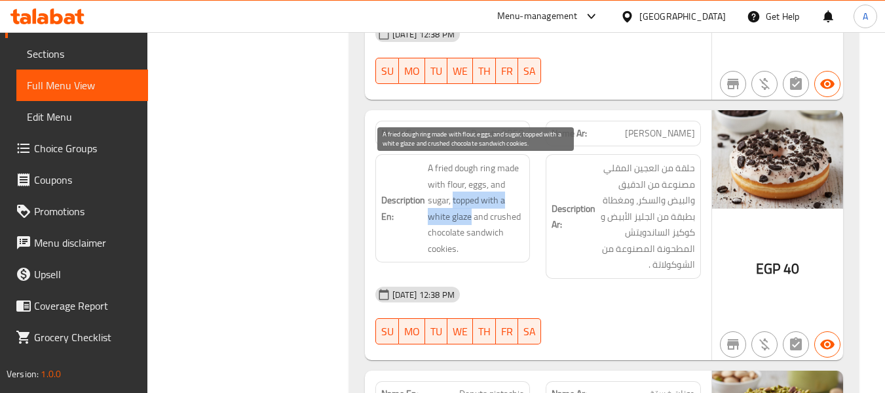
drag, startPoint x: 454, startPoint y: 199, endPoint x: 471, endPoint y: 218, distance: 25.0
click at [471, 218] on span "A fried dough ring made with flour, eggs, and sugar, topped with a white glaze …" at bounding box center [476, 208] width 97 height 96
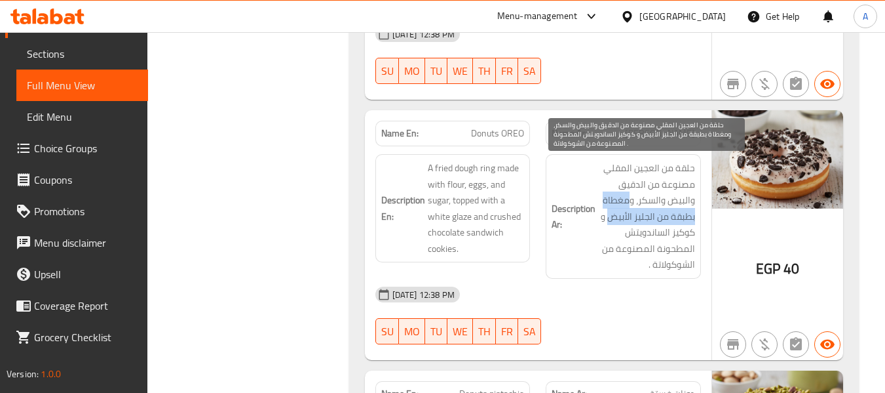
drag, startPoint x: 630, startPoint y: 201, endPoint x: 610, endPoint y: 220, distance: 27.8
click at [610, 220] on span "حلقة من العجين المقلي مصنوعة من الدقيق والبيض والسكر، ومغطاة بطبقة من الجليز ال…" at bounding box center [646, 216] width 97 height 113
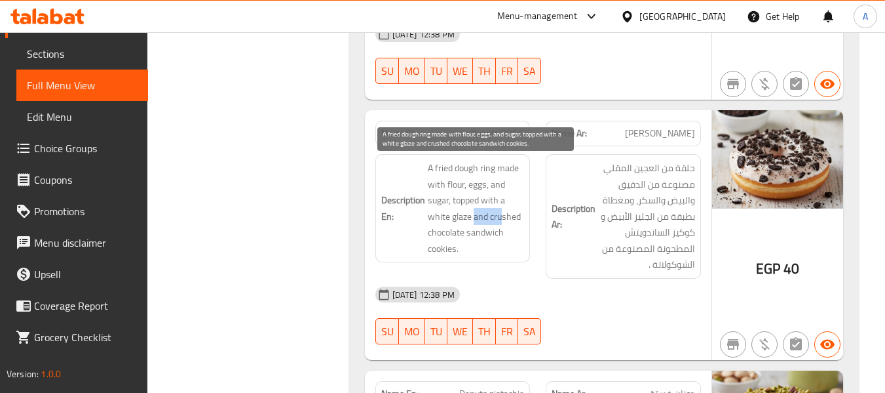
drag, startPoint x: 475, startPoint y: 217, endPoint x: 507, endPoint y: 221, distance: 32.4
click at [507, 221] on span "A fried dough ring made with flour, eggs, and sugar, topped with a white glaze …" at bounding box center [476, 208] width 97 height 96
click at [469, 221] on span "A fried dough ring made with flour, eggs, and sugar, topped with a white glaze …" at bounding box center [476, 208] width 97 height 96
drag, startPoint x: 475, startPoint y: 217, endPoint x: 465, endPoint y: 229, distance: 16.3
click at [465, 229] on span "A fried dough ring made with flour, eggs, and sugar, topped with a white glaze …" at bounding box center [476, 208] width 97 height 96
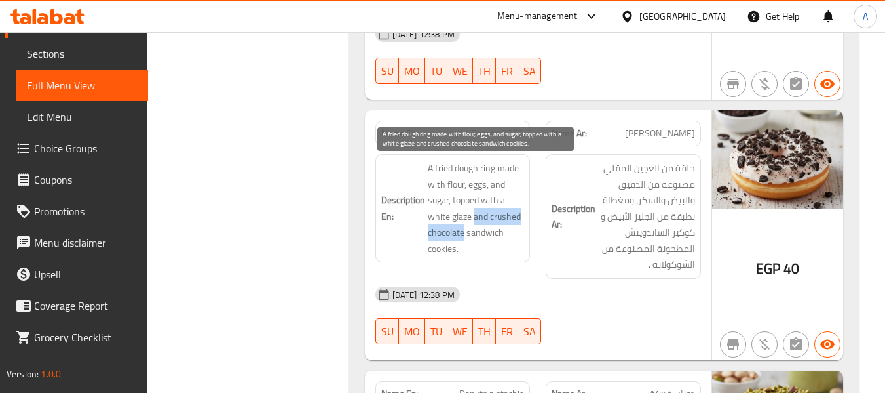
click at [486, 213] on span "A fried dough ring made with flour, eggs, and sugar, topped with a white glaze …" at bounding box center [476, 208] width 97 height 96
click at [472, 216] on span "A fried dough ring made with flour, eggs, and sugar, topped with a white glaze …" at bounding box center [476, 208] width 97 height 96
click at [445, 250] on span "A fried dough ring made with flour, eggs, and sugar, topped with a white glaze …" at bounding box center [476, 208] width 97 height 96
click at [438, 246] on span "A fried dough ring made with flour, eggs, and sugar, topped with a white glaze …" at bounding box center [476, 208] width 97 height 96
click at [485, 225] on span "A fried dough ring made with flour, eggs, and sugar, topped with a white glaze …" at bounding box center [476, 208] width 97 height 96
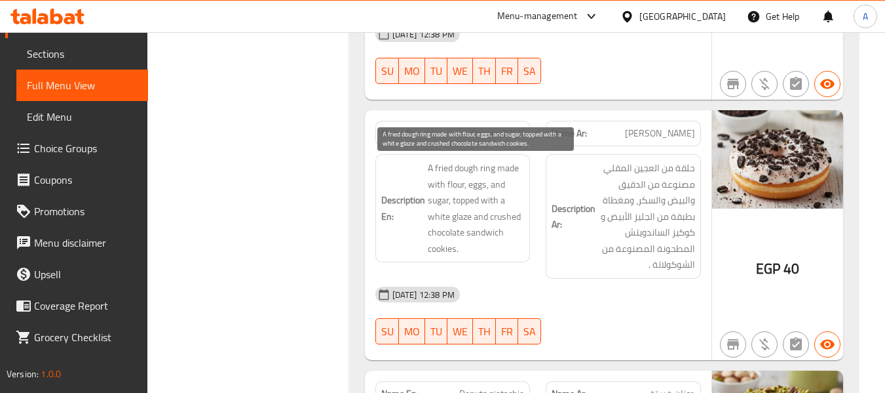
drag, startPoint x: 444, startPoint y: 237, endPoint x: 454, endPoint y: 233, distance: 10.6
click at [443, 237] on span "A fried dough ring made with flour, eggs, and sugar, topped with a white glaze …" at bounding box center [476, 208] width 97 height 96
drag, startPoint x: 490, startPoint y: 216, endPoint x: 455, endPoint y: 248, distance: 46.9
click at [455, 248] on span "A fried dough ring made with flour, eggs, and sugar, topped with a white glaze …" at bounding box center [476, 208] width 97 height 96
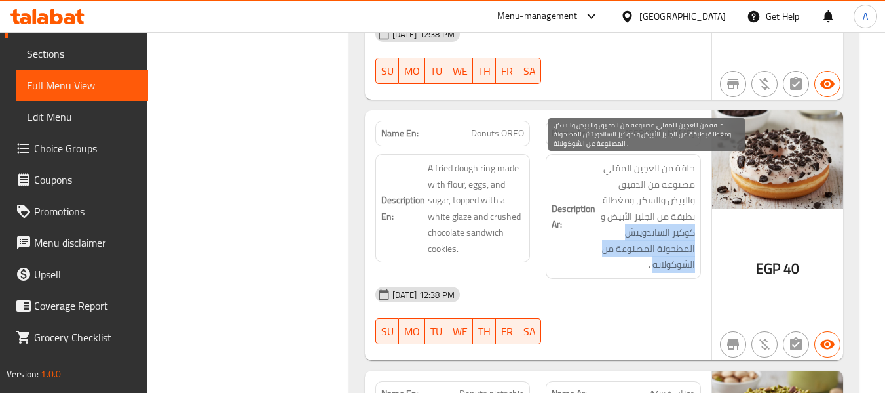
drag, startPoint x: 694, startPoint y: 229, endPoint x: 653, endPoint y: 263, distance: 53.1
click at [653, 263] on div "Description Ar: حلقة من العجين المقلي مصنوعة من الدقيق والبيض والسكر، ومغطاة بط…" at bounding box center [623, 216] width 155 height 125
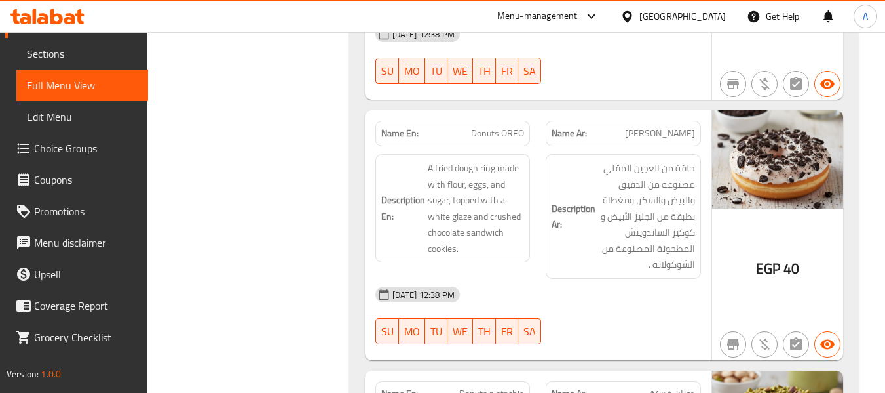
click at [577, 294] on div "14-09-2025 12:38 PM" at bounding box center [538, 294] width 341 height 31
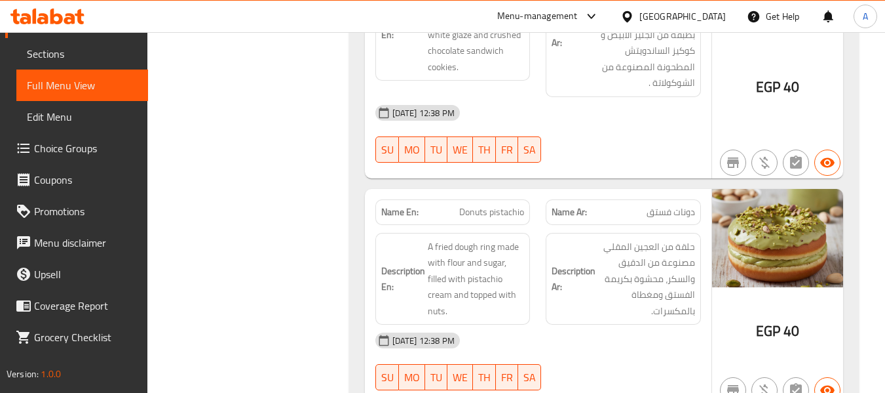
scroll to position [2097, 0]
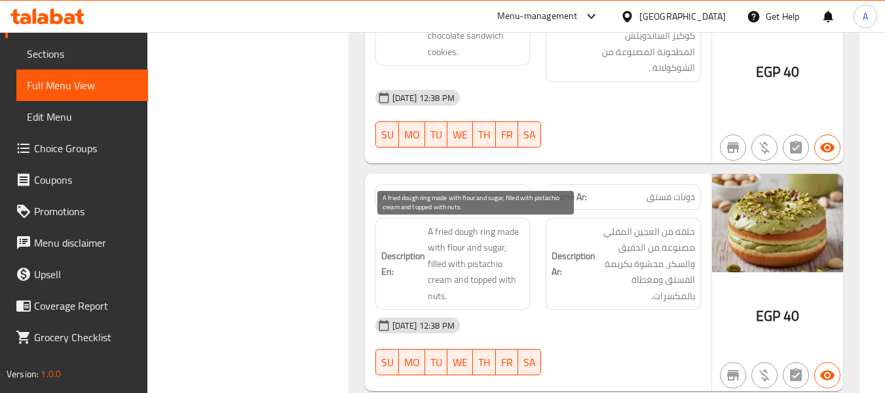
click at [492, 237] on span "A fried dough ring made with flour and sugar, filled with pistachio cream and t…" at bounding box center [476, 263] width 97 height 81
click at [458, 234] on span "A fried dough ring made with flour and sugar, filled with pistachio cream and t…" at bounding box center [476, 263] width 97 height 81
click at [507, 229] on span "A fried dough ring made with flour and sugar, filled with pistachio cream and t…" at bounding box center [476, 263] width 97 height 81
click at [446, 237] on span "A fried dough ring made with flour and sugar, filled with pistachio cream and t…" at bounding box center [476, 263] width 97 height 81
click at [455, 248] on span "A fried dough ring made with flour and sugar, filled with pistachio cream and t…" at bounding box center [476, 263] width 97 height 81
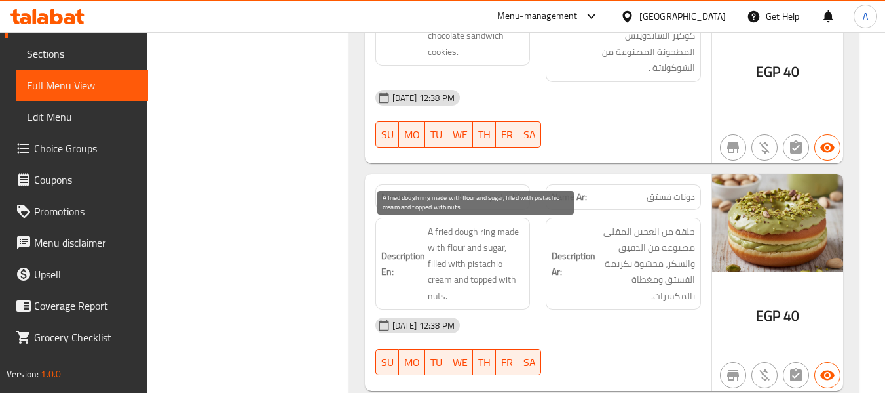
click at [488, 248] on span "A fried dough ring made with flour and sugar, filled with pistachio cream and t…" at bounding box center [476, 263] width 97 height 81
click at [433, 265] on span "A fried dough ring made with flour and sugar, filled with pistachio cream and t…" at bounding box center [476, 263] width 97 height 81
click at [487, 265] on span "A fried dough ring made with flour and sugar, filled with pistachio cream and t…" at bounding box center [476, 263] width 97 height 81
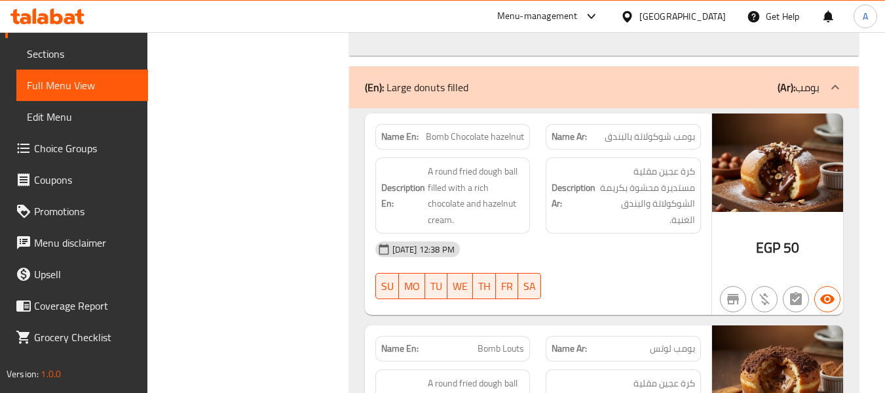
scroll to position [2490, 0]
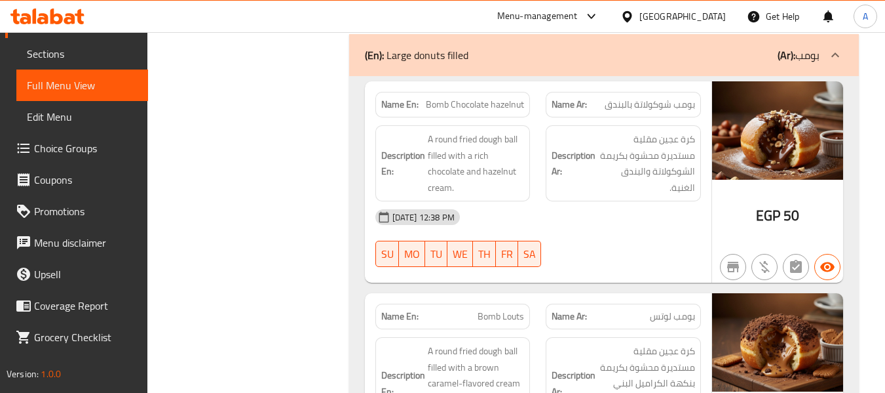
click at [525, 194] on div "Description En: A round fried dough ball filled with a rich chocolate and hazel…" at bounding box center [453, 163] width 155 height 76
click at [526, 199] on div "Description En: A round fried dough ball filled with a rich chocolate and hazel…" at bounding box center [453, 163] width 155 height 76
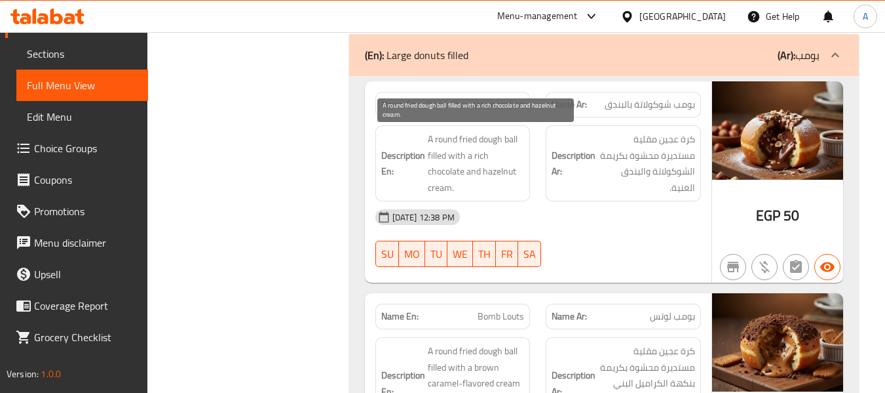
click at [493, 172] on span "A round fried dough ball filled with a rich chocolate and hazelnut cream." at bounding box center [476, 163] width 97 height 64
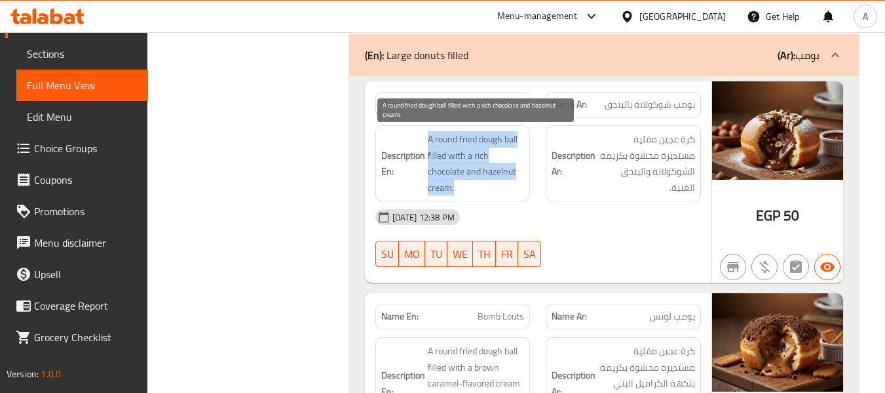
click at [493, 172] on span "A round fried dough ball filled with a rich chocolate and hazelnut cream." at bounding box center [476, 163] width 97 height 64
click at [473, 172] on span "A round fried dough ball filled with a rich chocolate and hazelnut cream." at bounding box center [476, 163] width 97 height 64
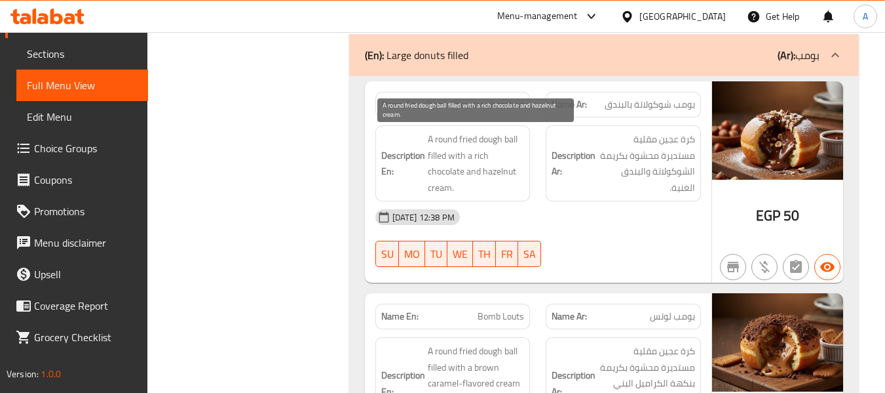
click at [465, 162] on span "A round fried dough ball filled with a rich chocolate and hazelnut cream." at bounding box center [476, 163] width 97 height 64
click at [460, 172] on span "A round fried dough ball filled with a rich chocolate and hazelnut cream." at bounding box center [476, 163] width 97 height 64
click at [471, 171] on span "A round fried dough ball filled with a rich chocolate and hazelnut cream." at bounding box center [476, 163] width 97 height 64
click at [490, 176] on span "A round fried dough ball filled with a rich chocolate and hazelnut cream." at bounding box center [476, 163] width 97 height 64
click at [448, 185] on span "A round fried dough ball filled with a rich chocolate and hazelnut cream." at bounding box center [476, 163] width 97 height 64
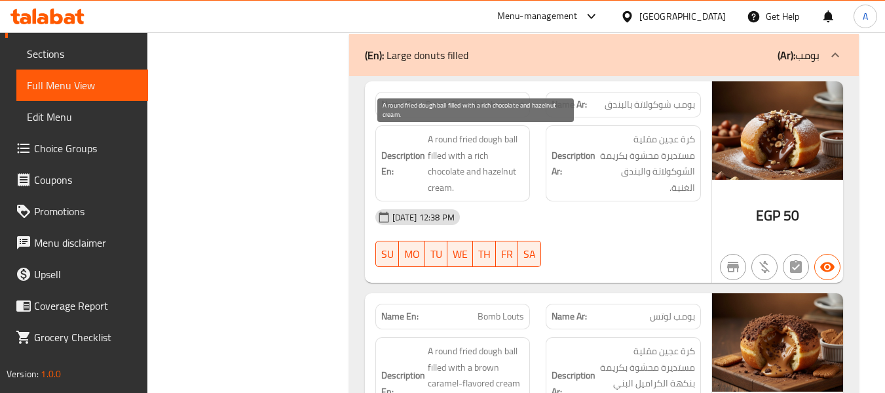
click at [480, 175] on span "A round fried dough ball filled with a rich chocolate and hazelnut cream." at bounding box center [476, 163] width 97 height 64
click at [494, 171] on span "A round fried dough ball filled with a rich chocolate and hazelnut cream." at bounding box center [476, 163] width 97 height 64
click at [452, 166] on span "A round fried dough ball filled with a rich chocolate and hazelnut cream." at bounding box center [476, 163] width 97 height 64
click at [489, 165] on span "A round fried dough ball filled with a rich chocolate and hazelnut cream." at bounding box center [476, 163] width 97 height 64
click at [482, 159] on span "A round fried dough ball filled with a rich chocolate and hazelnut cream." at bounding box center [476, 163] width 97 height 64
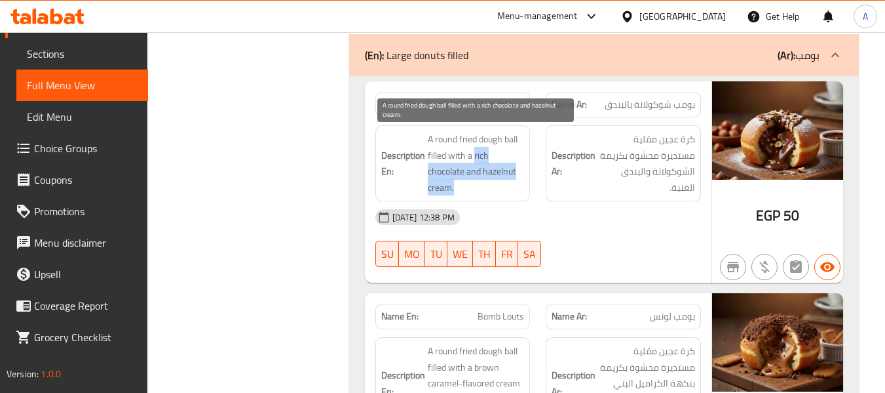
drag, startPoint x: 475, startPoint y: 155, endPoint x: 485, endPoint y: 180, distance: 26.8
click at [485, 180] on span "A round fried dough ball filled with a rich chocolate and hazelnut cream." at bounding box center [476, 163] width 97 height 64
click at [457, 184] on span "A round fried dough ball filled with a rich chocolate and hazelnut cream." at bounding box center [476, 163] width 97 height 64
drag, startPoint x: 476, startPoint y: 157, endPoint x: 451, endPoint y: 187, distance: 39.1
click at [451, 187] on span "A round fried dough ball filled with a rich chocolate and hazelnut cream." at bounding box center [476, 163] width 97 height 64
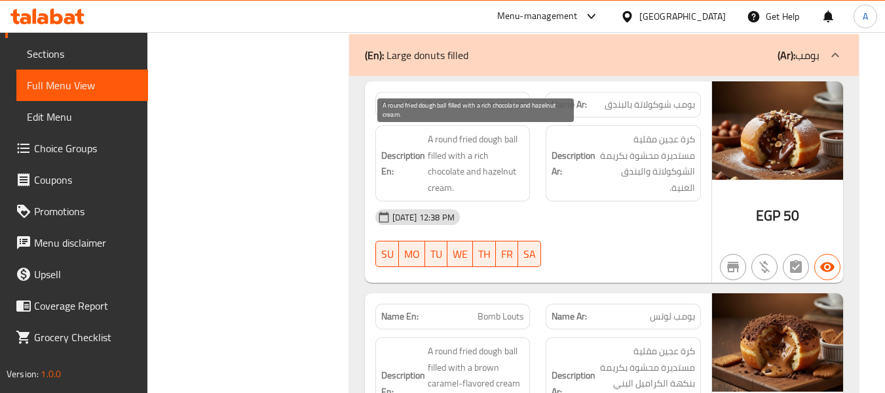
click at [486, 194] on span "A round fried dough ball filled with a rich chocolate and hazelnut cream." at bounding box center [476, 163] width 97 height 64
click at [475, 157] on span "A round fried dough ball filled with a rich chocolate and hazelnut cream." at bounding box center [476, 163] width 97 height 64
click at [473, 157] on span "A round fried dough ball filled with a rich chocolate and hazelnut cream." at bounding box center [476, 163] width 97 height 64
drag, startPoint x: 473, startPoint y: 157, endPoint x: 452, endPoint y: 193, distance: 42.3
click at [450, 191] on span "A round fried dough ball filled with a rich chocolate and hazelnut cream." at bounding box center [476, 163] width 97 height 64
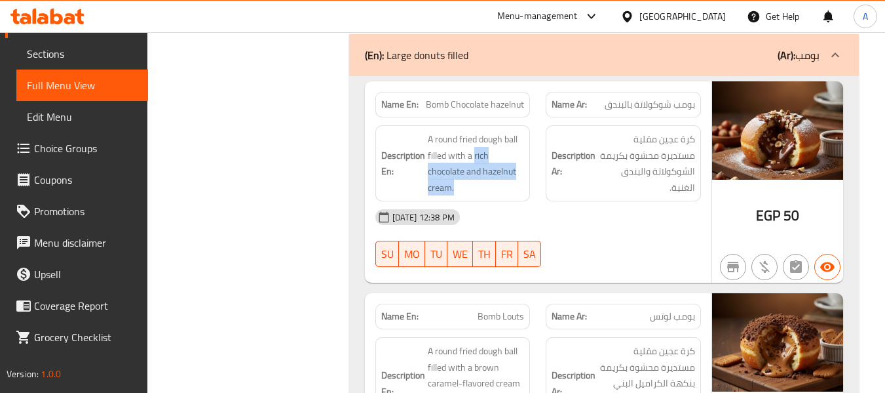
scroll to position [1, 0]
drag, startPoint x: 348, startPoint y: 239, endPoint x: 357, endPoint y: 234, distance: 10.0
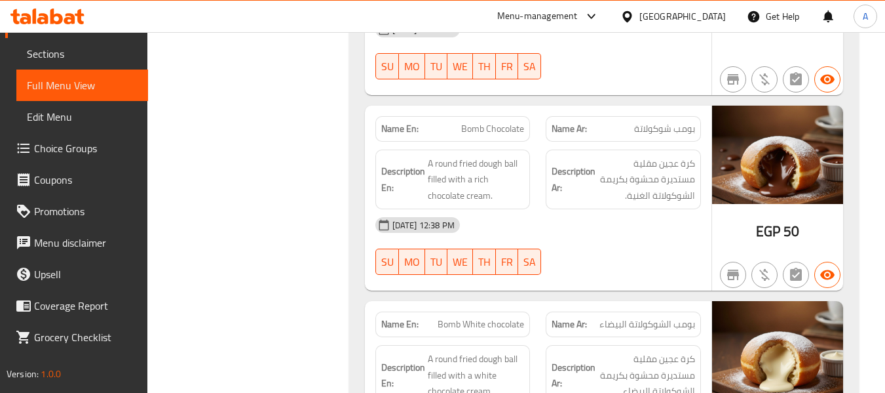
scroll to position [2884, 0]
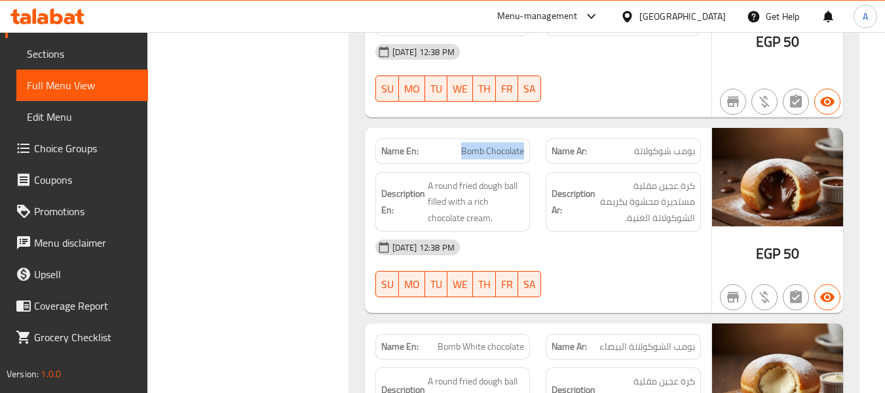
drag, startPoint x: 461, startPoint y: 152, endPoint x: 528, endPoint y: 153, distance: 67.5
click at [528, 153] on div "Name En: Bomb Chocolate" at bounding box center [453, 151] width 155 height 26
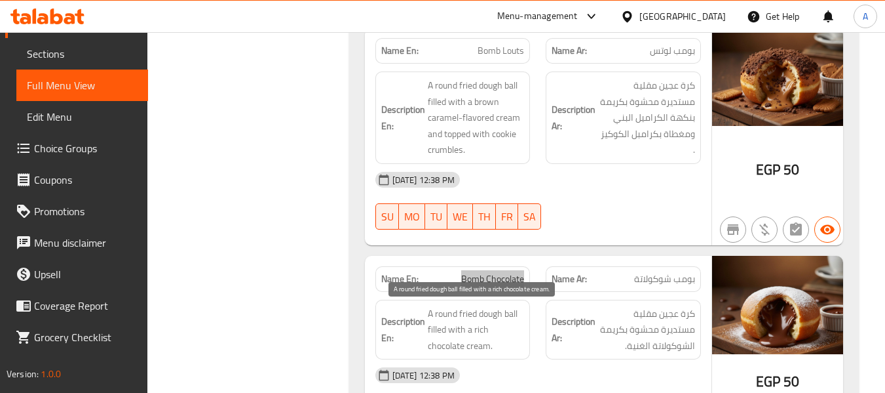
scroll to position [2752, 0]
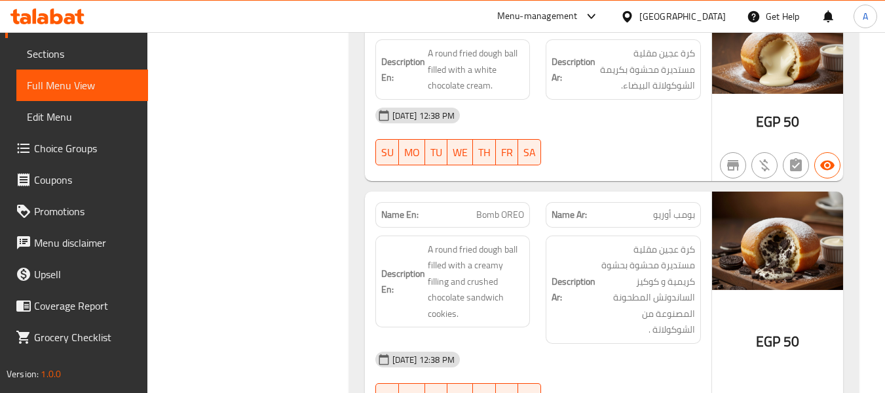
scroll to position [3277, 0]
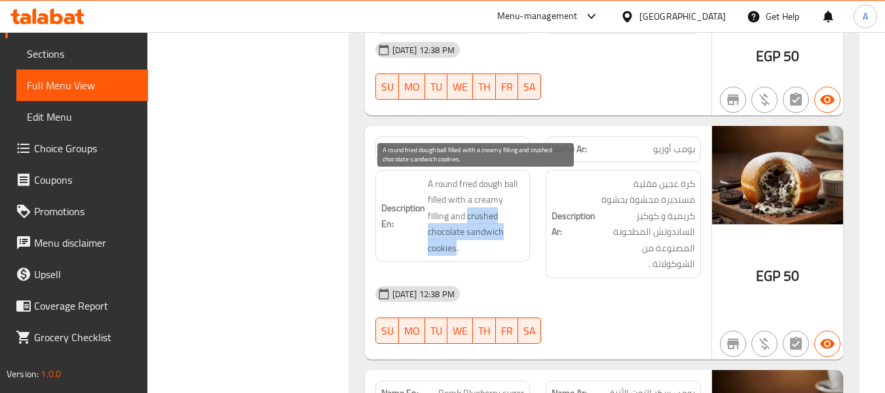
drag, startPoint x: 467, startPoint y: 216, endPoint x: 455, endPoint y: 243, distance: 29.6
click at [455, 243] on span "A round fried dough ball filled with a creamy filling and crushed chocolate san…" at bounding box center [476, 216] width 97 height 81
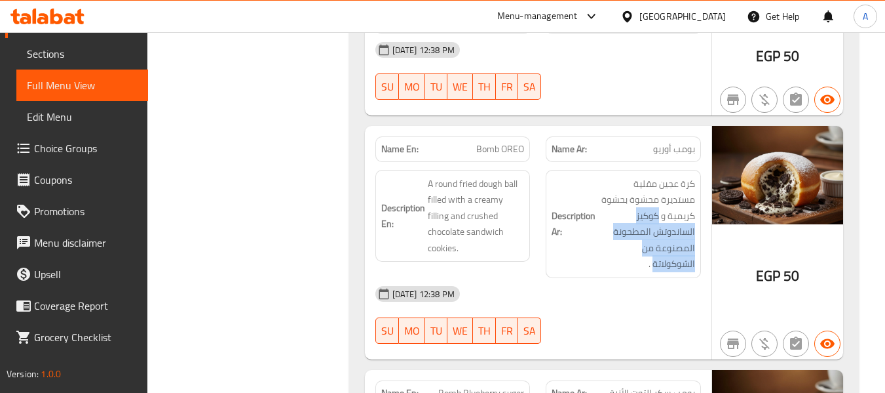
drag, startPoint x: 658, startPoint y: 215, endPoint x: 596, endPoint y: 248, distance: 70.4
click at [596, 248] on h6 "Description Ar: كرة عجين مقلية مستديرة محشوة بحشوة كريمية و كوكيز الساندوتش الم…" at bounding box center [624, 224] width 144 height 96
drag, startPoint x: 370, startPoint y: 199, endPoint x: 269, endPoint y: 242, distance: 109.5
click at [370, 200] on div "Description En: A round fried dough ball filled with a creamy filling and crush…" at bounding box center [453, 224] width 171 height 124
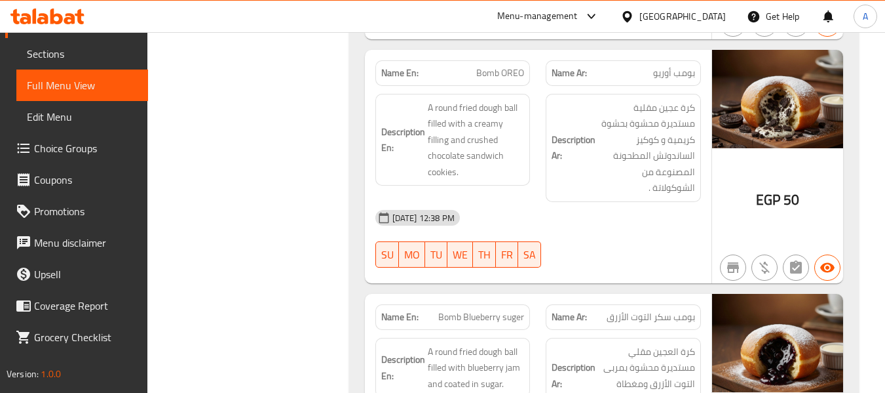
scroll to position [3473, 0]
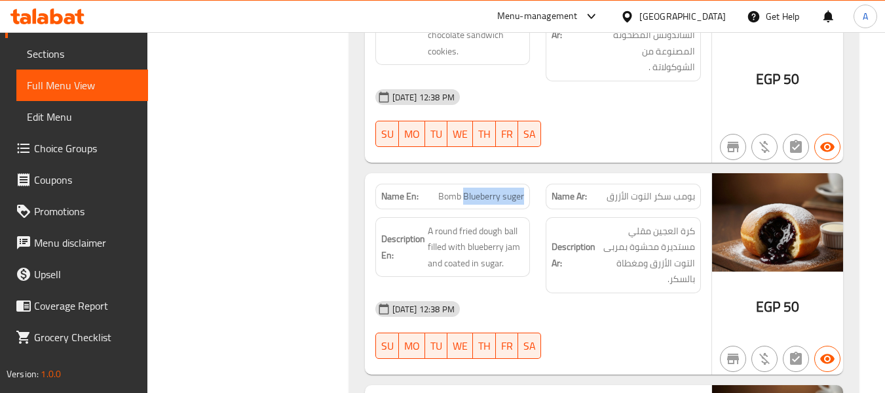
drag, startPoint x: 464, startPoint y: 196, endPoint x: 537, endPoint y: 195, distance: 73.4
click at [537, 195] on div "Name En: Bomb Blueberry suger" at bounding box center [453, 196] width 171 height 41
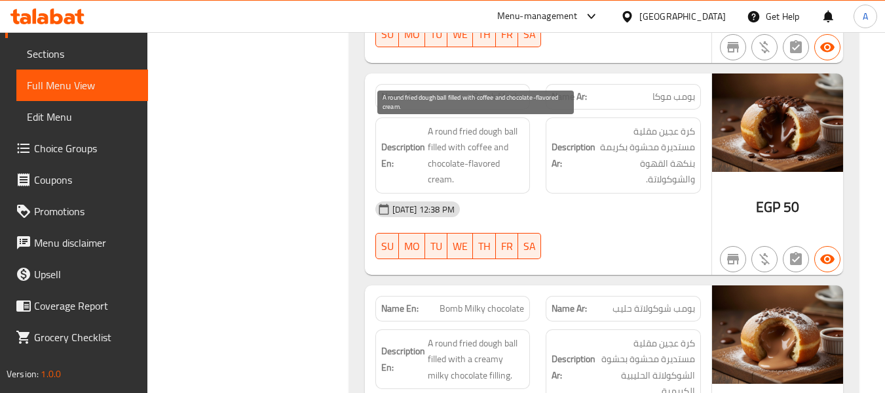
scroll to position [3801, 0]
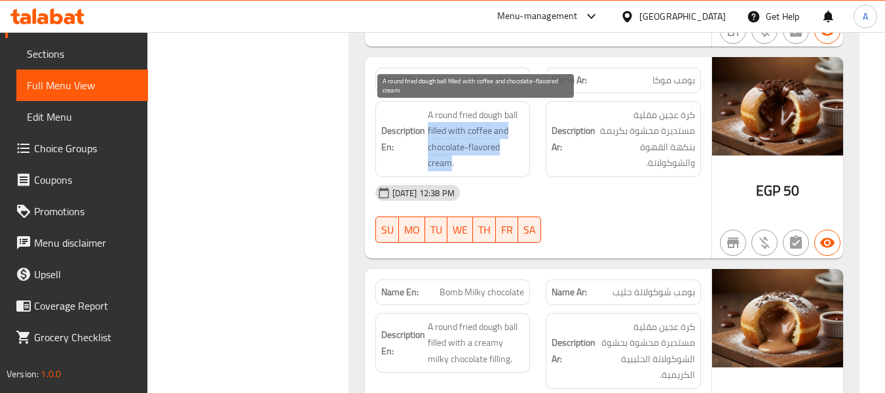
drag, startPoint x: 428, startPoint y: 128, endPoint x: 449, endPoint y: 161, distance: 38.9
click at [449, 161] on span "A round fried dough ball filled with coffee and chocolate-flavored cream." at bounding box center [476, 139] width 97 height 64
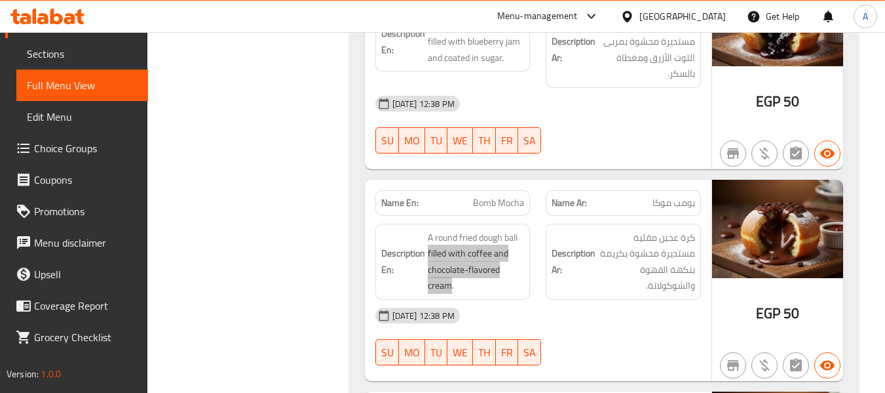
scroll to position [3670, 0]
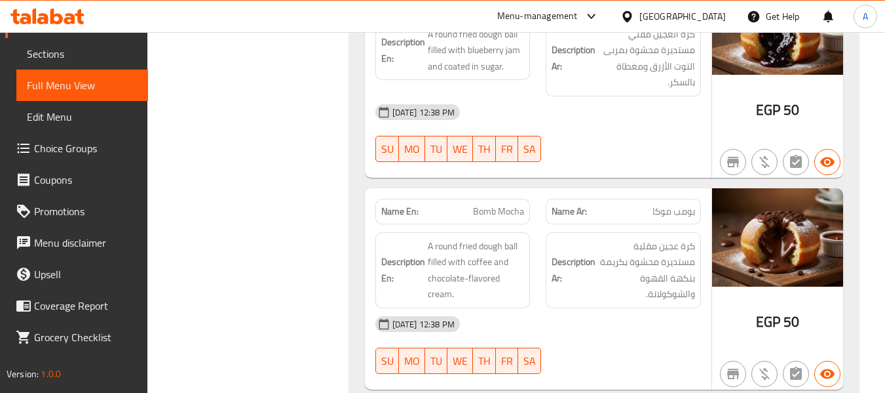
click at [401, 252] on h6 "Description En: A round fried dough ball filled with coffee and chocolate-flavo…" at bounding box center [453, 270] width 144 height 64
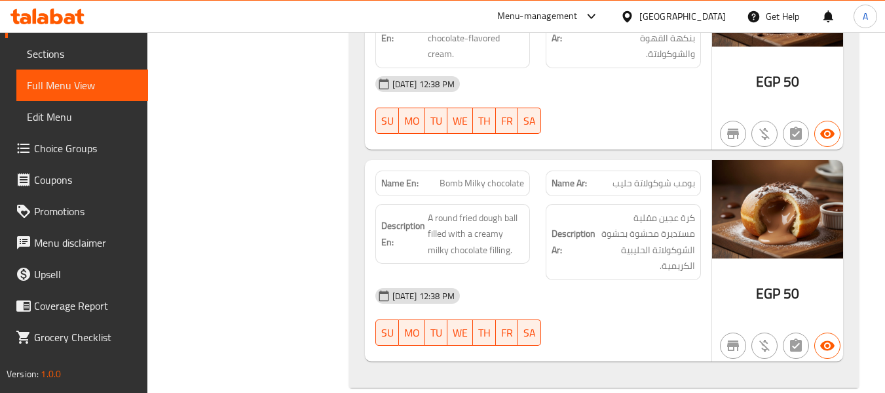
scroll to position [3931, 0]
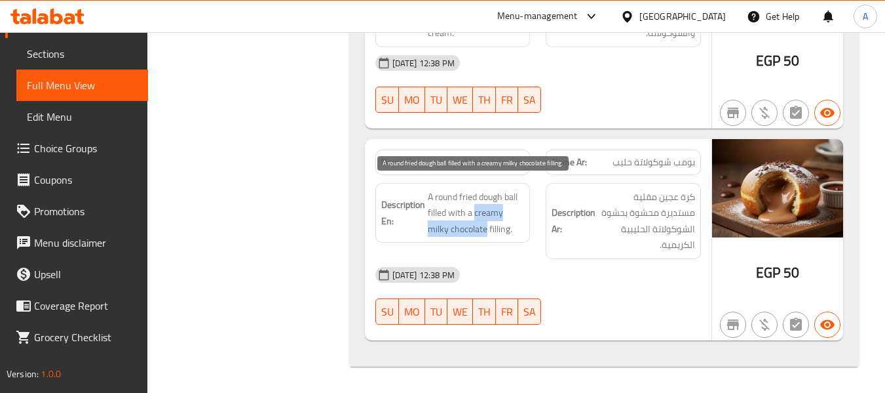
drag, startPoint x: 474, startPoint y: 216, endPoint x: 487, endPoint y: 231, distance: 19.6
click at [487, 231] on span "A round fried dough ball filled with a creamy milky chocolate filling." at bounding box center [476, 213] width 97 height 48
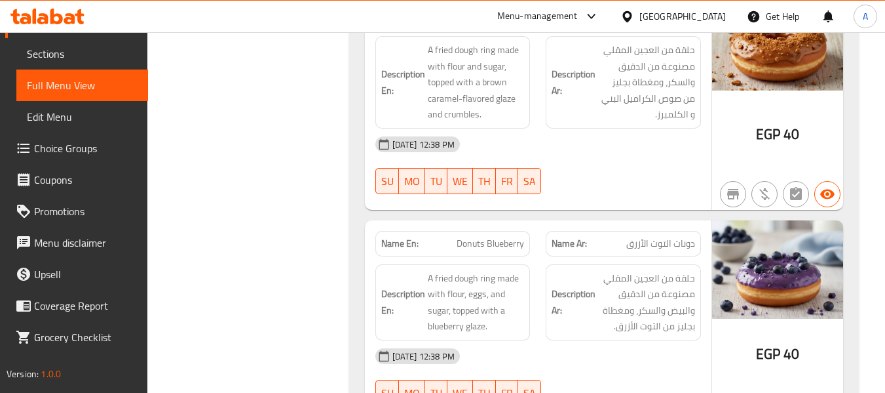
scroll to position [0, 0]
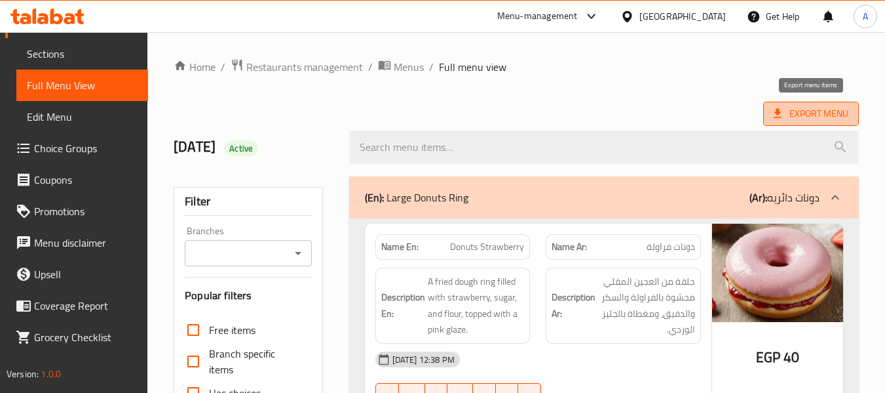
click at [802, 113] on span "Export Menu" at bounding box center [811, 114] width 75 height 16
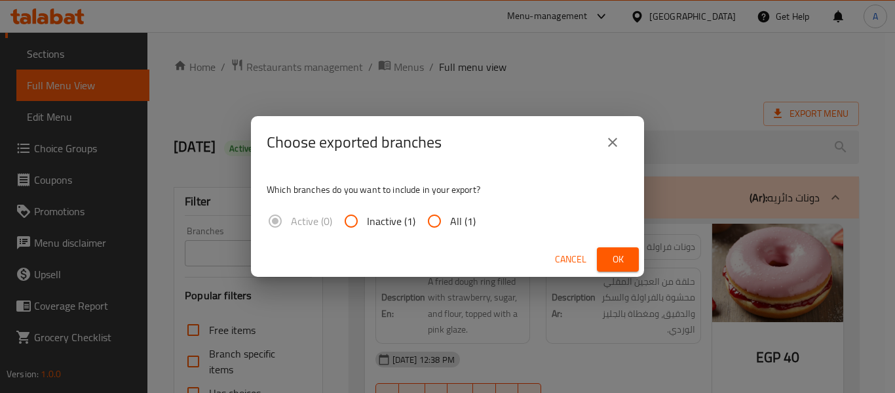
click at [467, 209] on label "All (1)" at bounding box center [447, 220] width 57 height 31
click at [450, 209] on input "All (1)" at bounding box center [434, 220] width 31 height 31
radio input "true"
click at [604, 260] on button "Ok" at bounding box center [618, 259] width 42 height 24
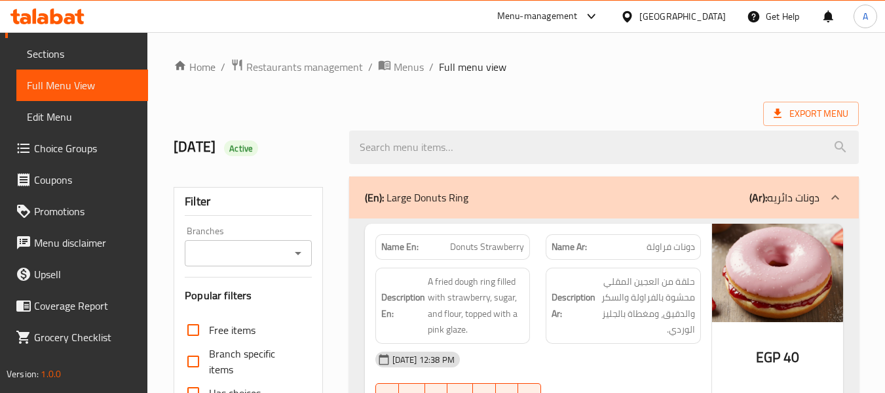
click at [320, 111] on div "Export Menu" at bounding box center [517, 114] width 686 height 24
drag, startPoint x: 474, startPoint y: 89, endPoint x: 487, endPoint y: 97, distance: 14.7
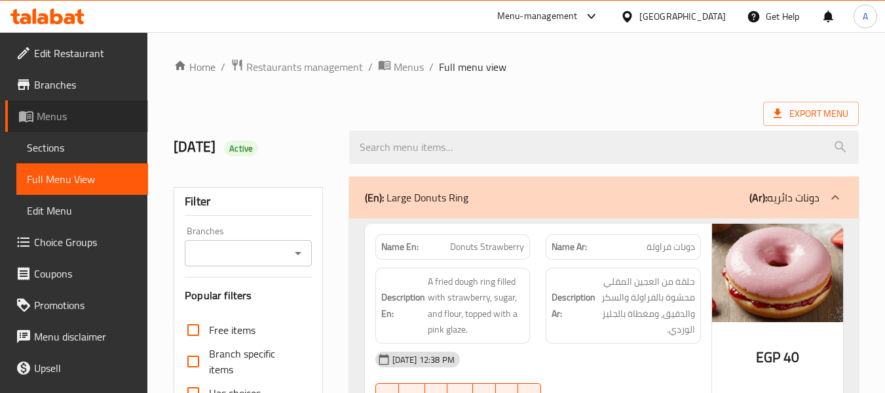
click at [92, 113] on span "Menus" at bounding box center [87, 116] width 101 height 16
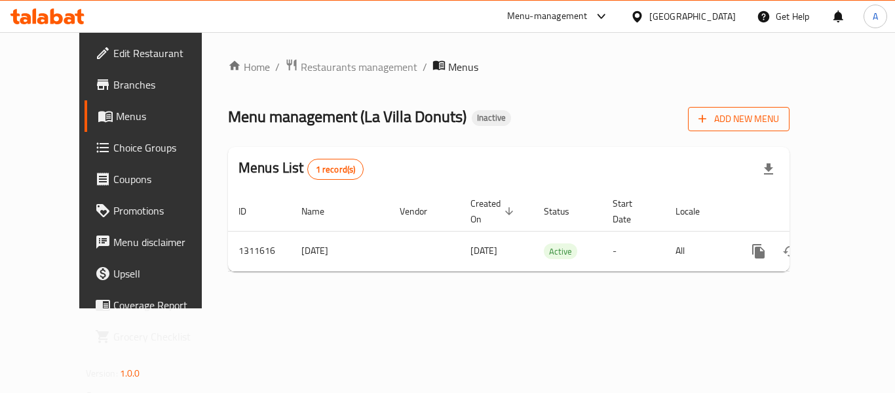
click at [709, 124] on icon "button" at bounding box center [702, 118] width 13 height 13
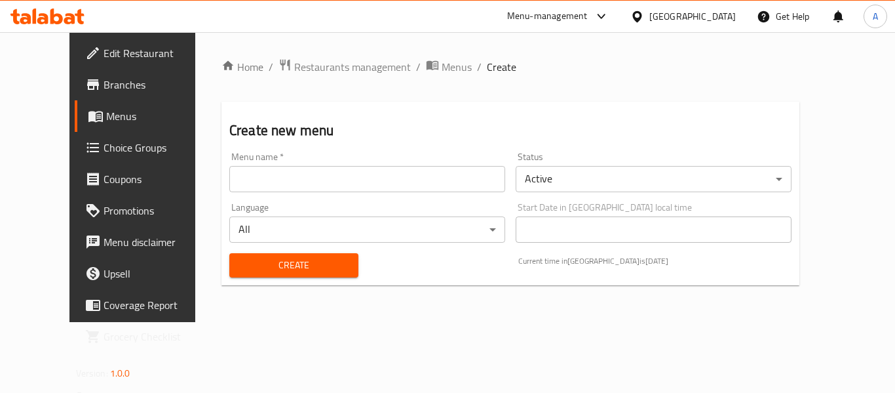
click at [377, 172] on input "text" at bounding box center [367, 179] width 276 height 26
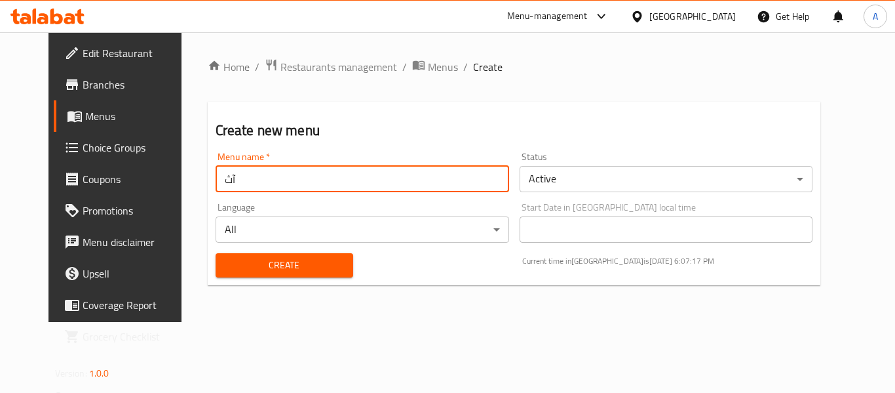
type input "آ"
type input "n"
type input "New"
click at [216, 253] on button "Create" at bounding box center [285, 265] width 138 height 24
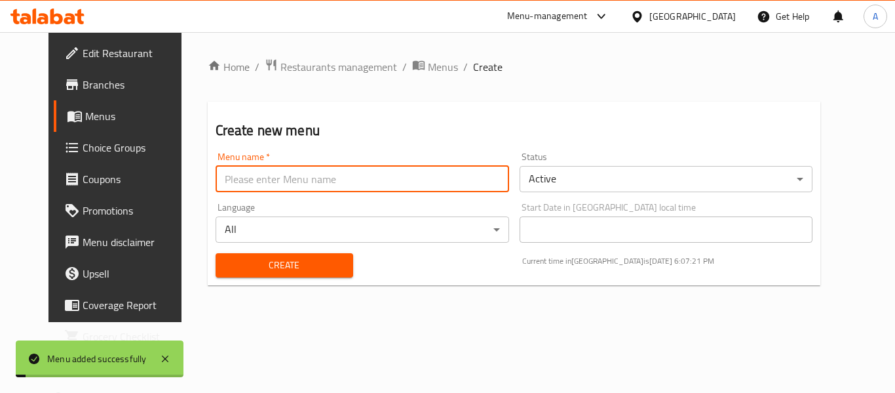
click at [414, 54] on div "Home / Restaurants management / Menus / Create Create new menu Menu name   * Me…" at bounding box center [515, 177] width 666 height 290
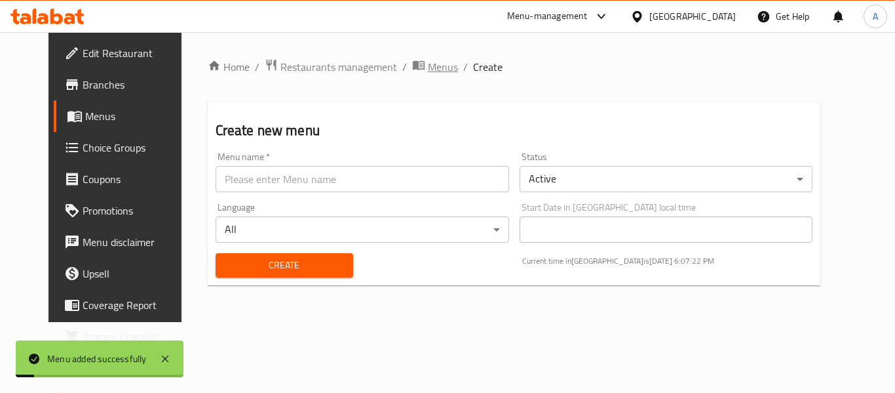
click at [428, 71] on span "Menus" at bounding box center [443, 67] width 30 height 16
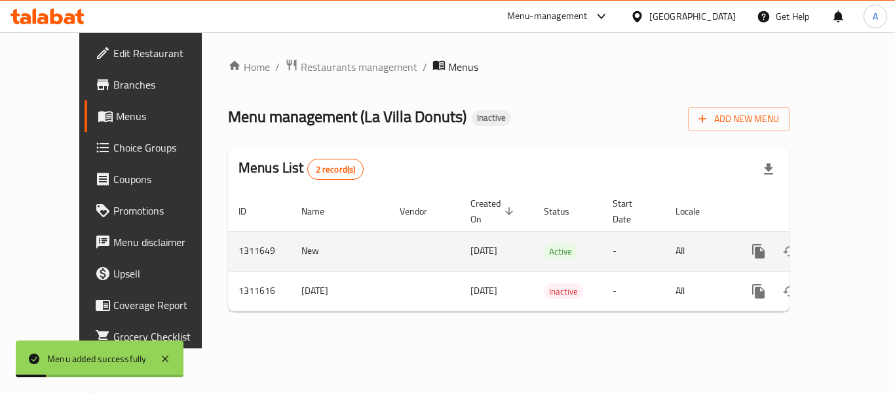
click at [847, 245] on icon "enhanced table" at bounding box center [853, 251] width 12 height 12
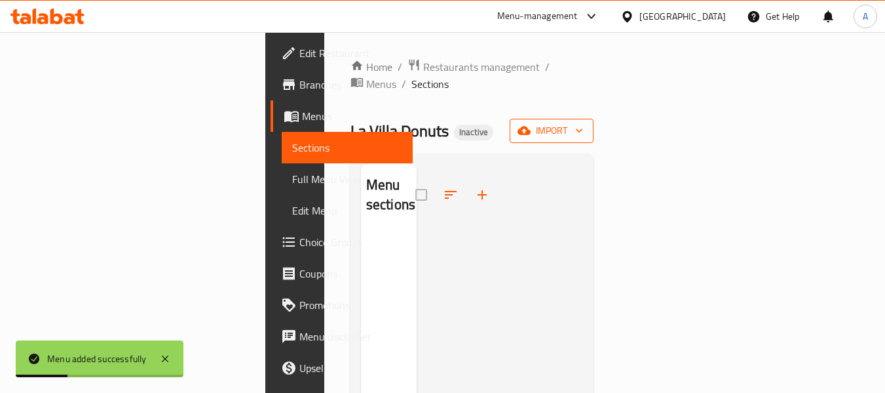
click at [583, 123] on span "import" at bounding box center [551, 131] width 63 height 16
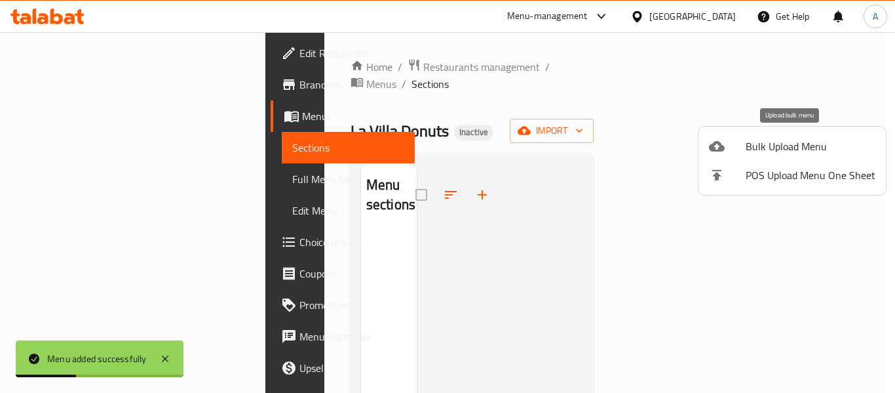
click at [741, 134] on li "Bulk Upload Menu" at bounding box center [792, 146] width 187 height 29
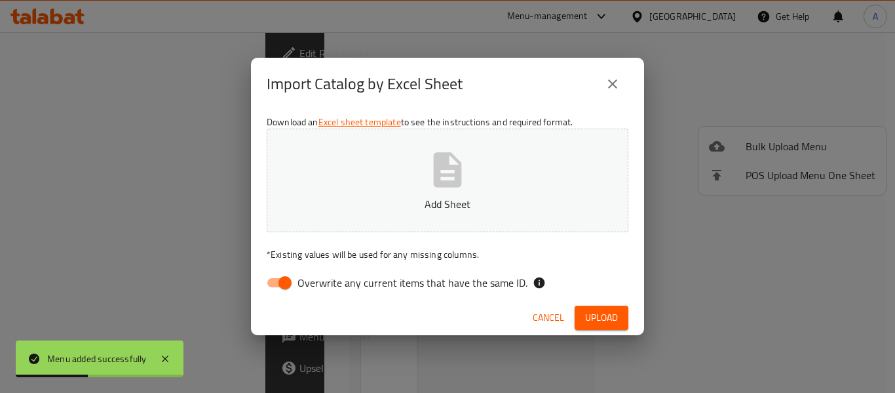
click at [292, 281] on input "Overwrite any current items that have the same ID." at bounding box center [285, 282] width 75 height 25
checkbox input "false"
click at [298, 206] on p "Add Sheet" at bounding box center [447, 204] width 321 height 16
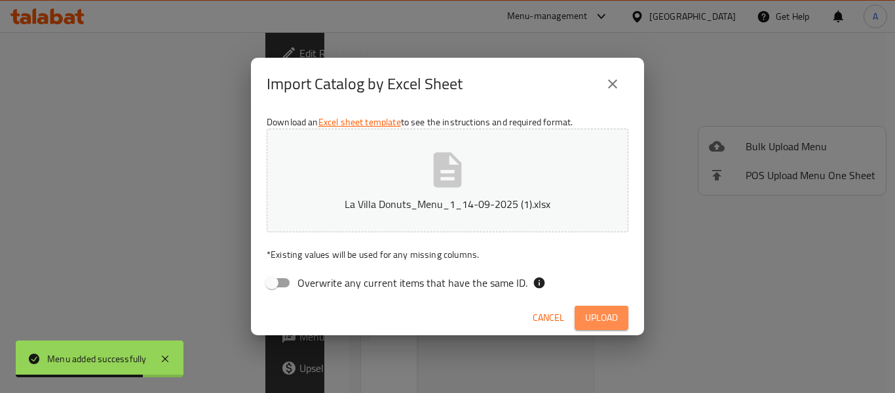
click at [619, 313] on button "Upload" at bounding box center [602, 317] width 54 height 24
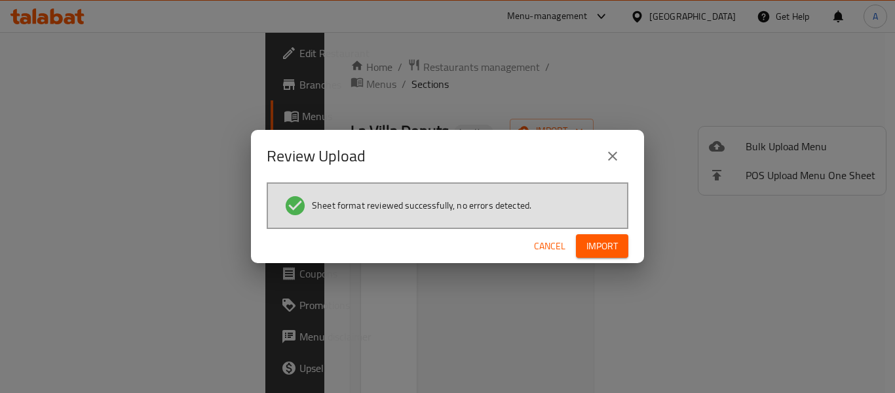
click at [595, 250] on span "Import" at bounding box center [602, 246] width 31 height 16
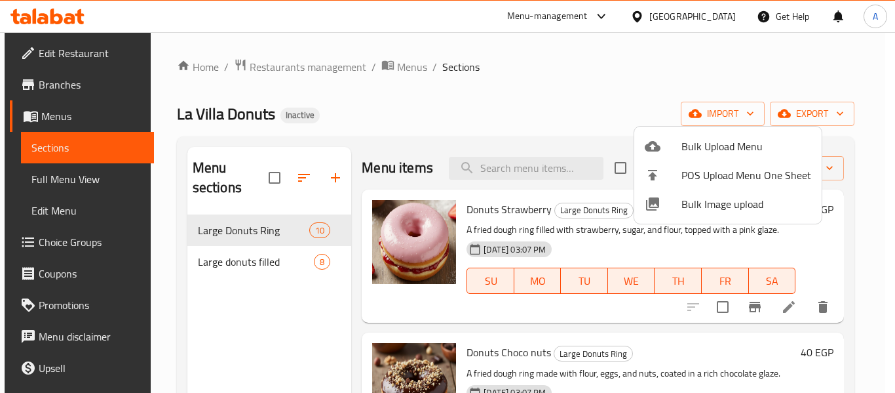
click at [295, 229] on div at bounding box center [447, 196] width 895 height 393
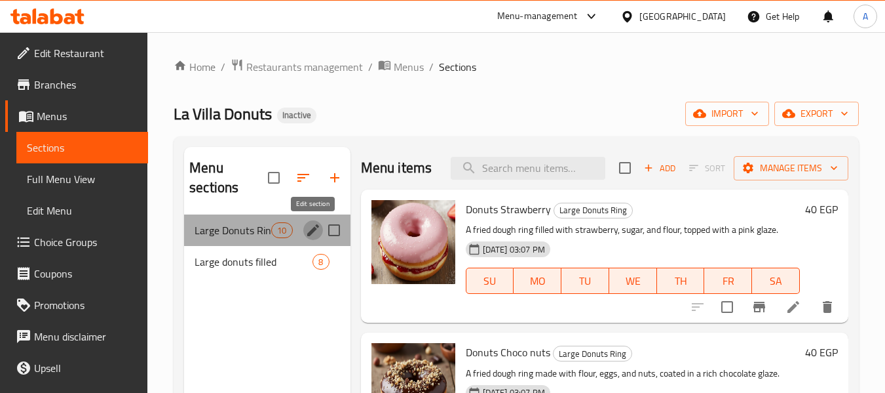
click at [310, 230] on icon "edit" at bounding box center [313, 230] width 16 height 16
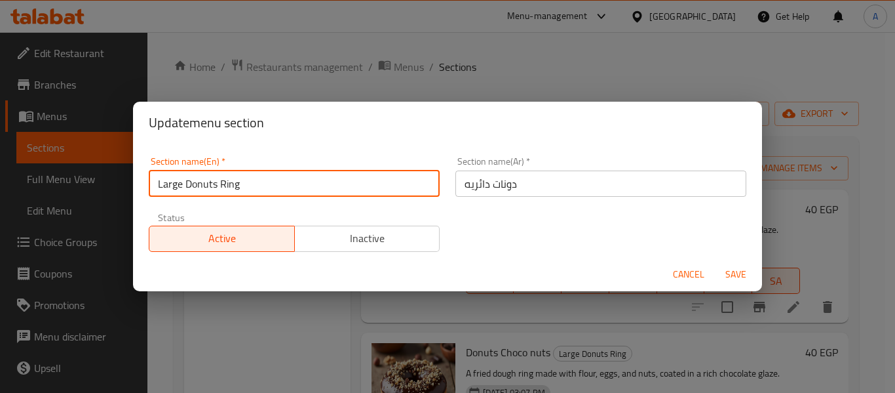
click at [246, 187] on input "Large Donuts Ring" at bounding box center [294, 183] width 291 height 26
paste input "Ring Donuts"
type input "Ring Donuts"
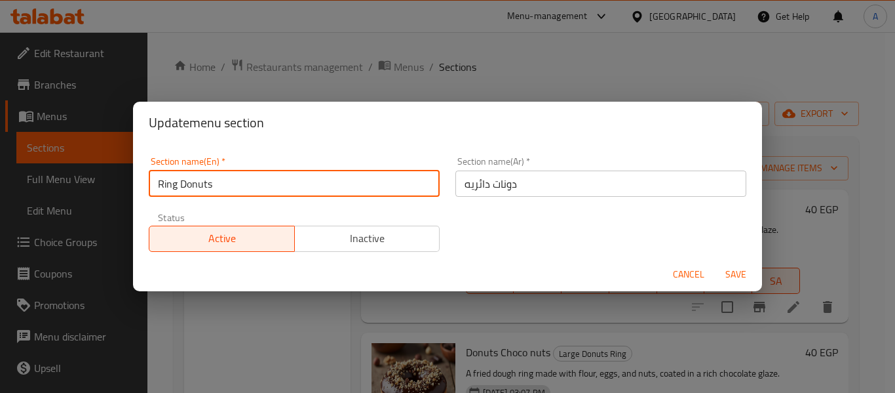
click at [530, 184] on input "دونات دائريه" at bounding box center [600, 183] width 291 height 26
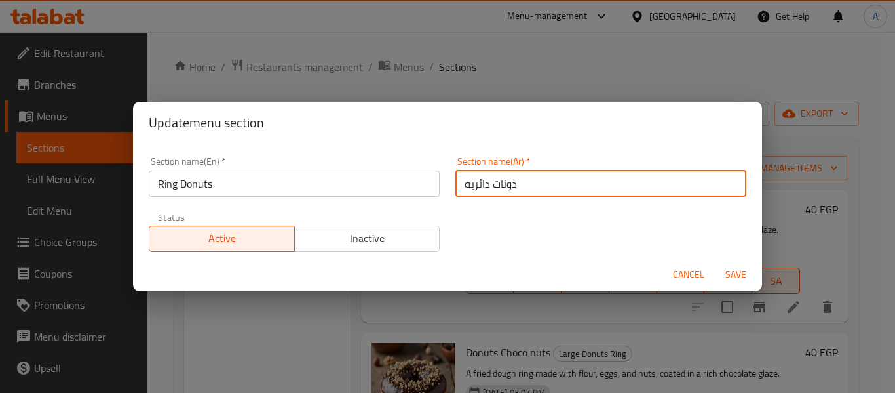
click at [729, 273] on span "Save" at bounding box center [735, 274] width 31 height 16
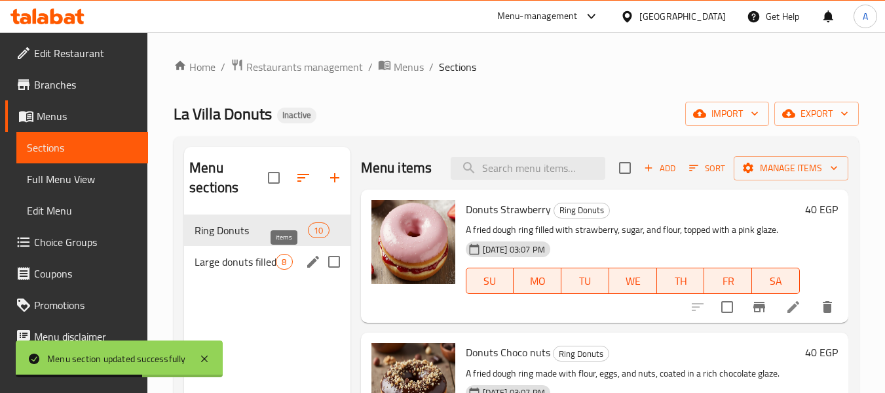
drag, startPoint x: 282, startPoint y: 263, endPoint x: 309, endPoint y: 267, distance: 26.5
click at [282, 263] on span "8" at bounding box center [284, 262] width 15 height 12
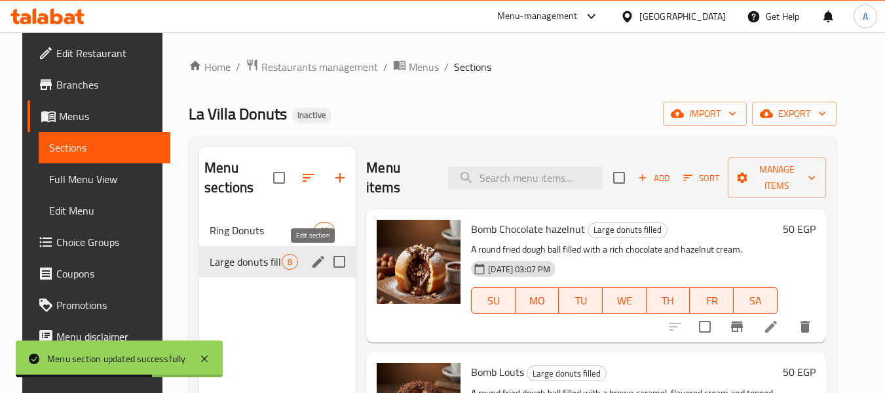
click at [317, 265] on icon "edit" at bounding box center [319, 262] width 16 height 16
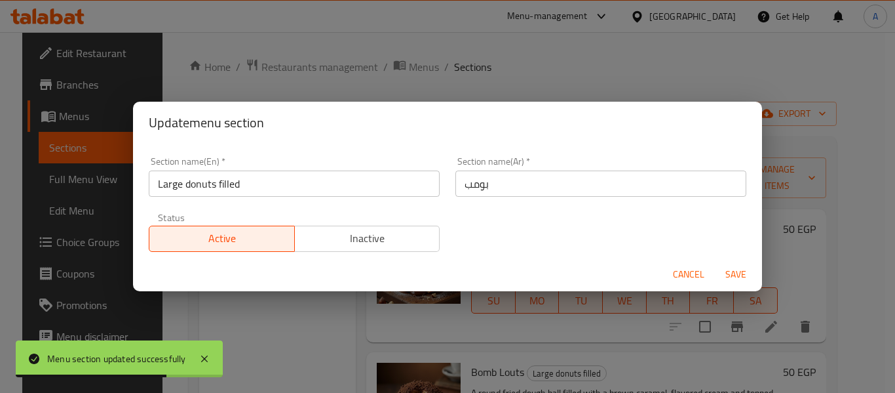
click at [213, 193] on input "Large donuts filled" at bounding box center [294, 183] width 291 height 26
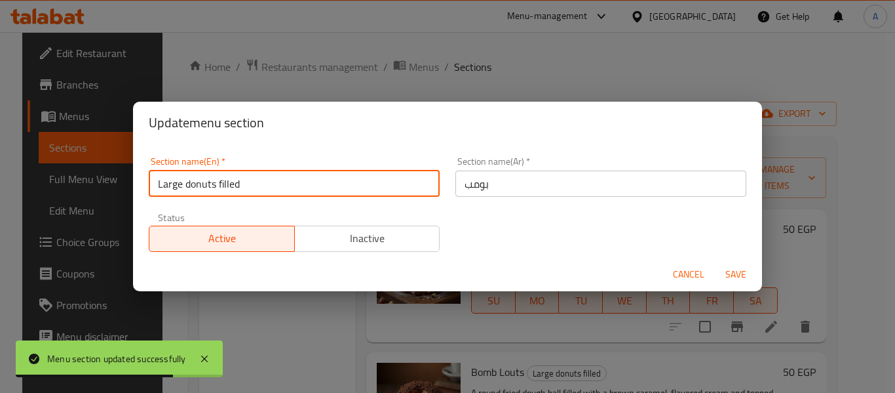
click at [213, 193] on input "Large donuts filled" at bounding box center [294, 183] width 291 height 26
paste input "Bomb"
type input "Bomb"
click at [729, 269] on span "Save" at bounding box center [735, 274] width 31 height 16
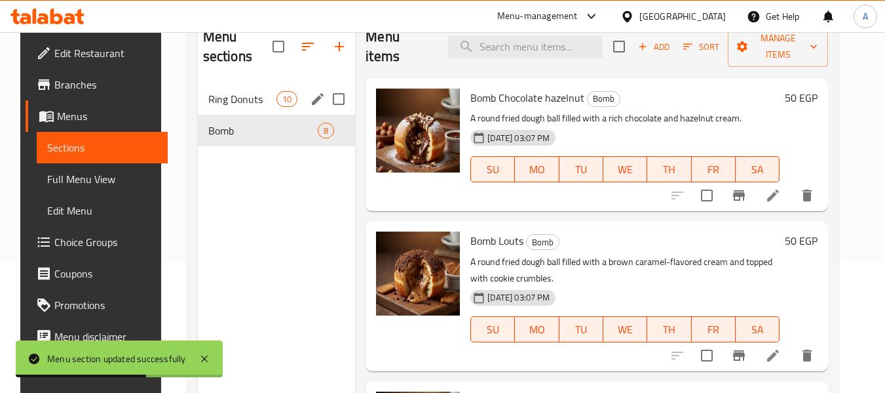
click at [225, 100] on span "Ring Donuts" at bounding box center [242, 99] width 68 height 16
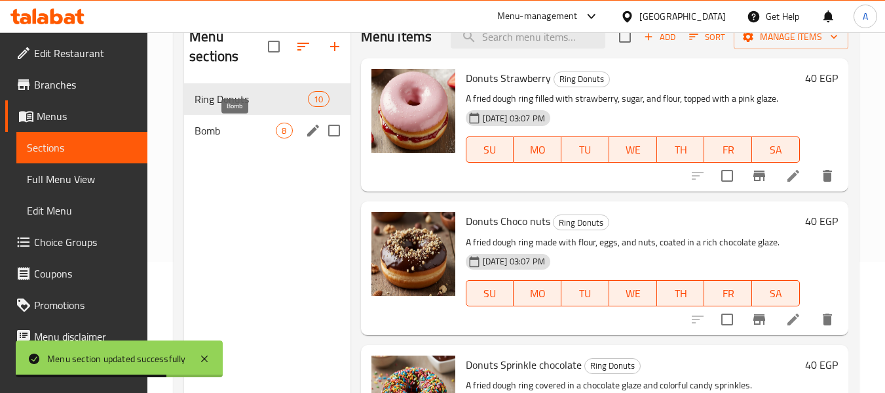
click at [243, 128] on span "Bomb" at bounding box center [235, 131] width 81 height 16
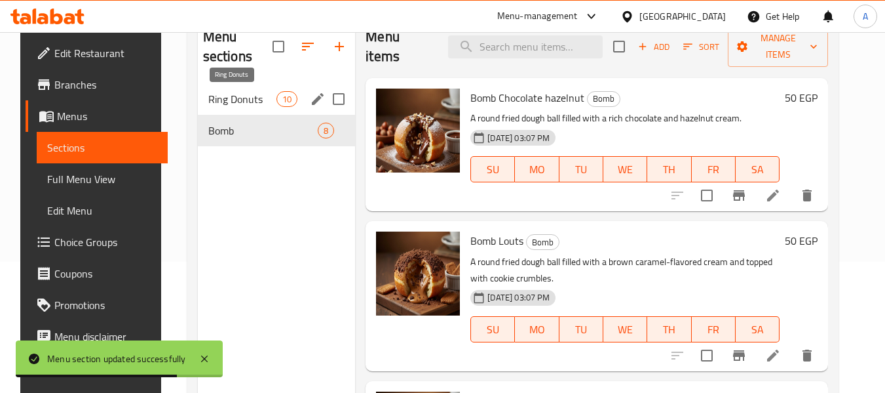
click at [247, 94] on span "Ring Donuts" at bounding box center [242, 99] width 68 height 16
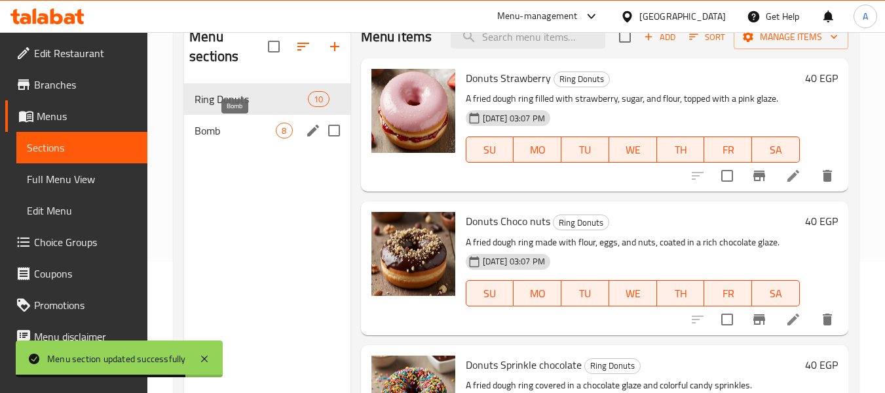
click at [242, 137] on span "Bomb" at bounding box center [235, 131] width 81 height 16
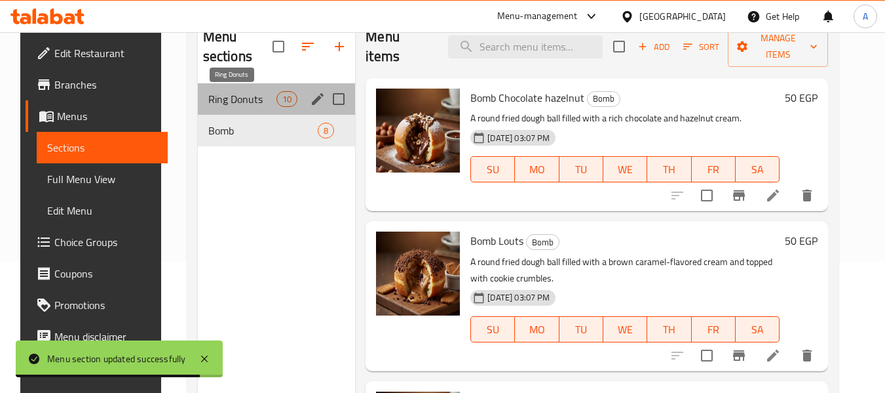
click at [252, 98] on span "Ring Donuts" at bounding box center [242, 99] width 68 height 16
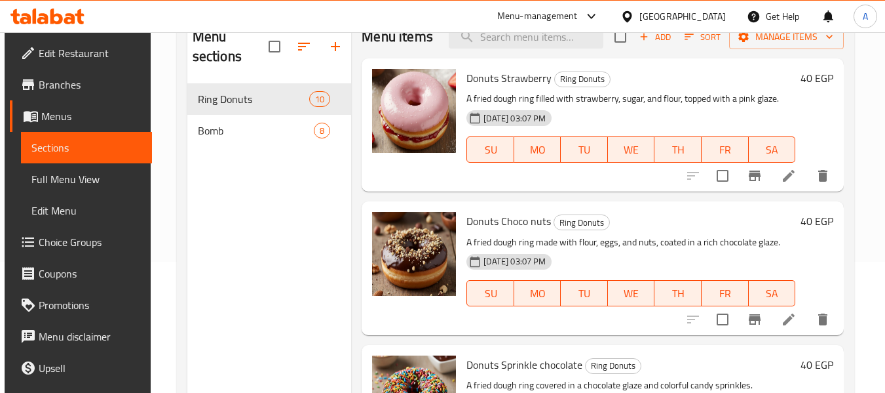
click at [86, 182] on span "Full Menu View" at bounding box center [86, 179] width 111 height 16
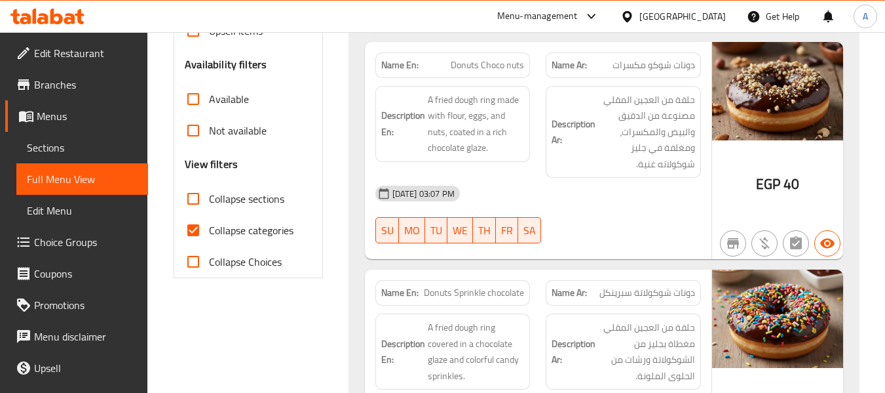
click at [272, 231] on span "Collapse categories" at bounding box center [251, 230] width 85 height 16
click at [209, 231] on input "Collapse categories" at bounding box center [193, 229] width 31 height 31
checkbox input "false"
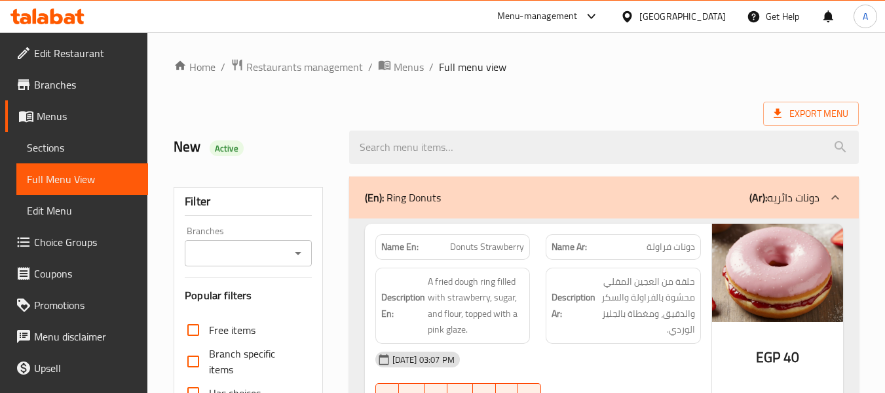
click at [682, 75] on ol "Home / Restaurants management / Menus / Full menu view" at bounding box center [517, 66] width 686 height 17
click at [789, 103] on span "Export Menu" at bounding box center [811, 114] width 96 height 24
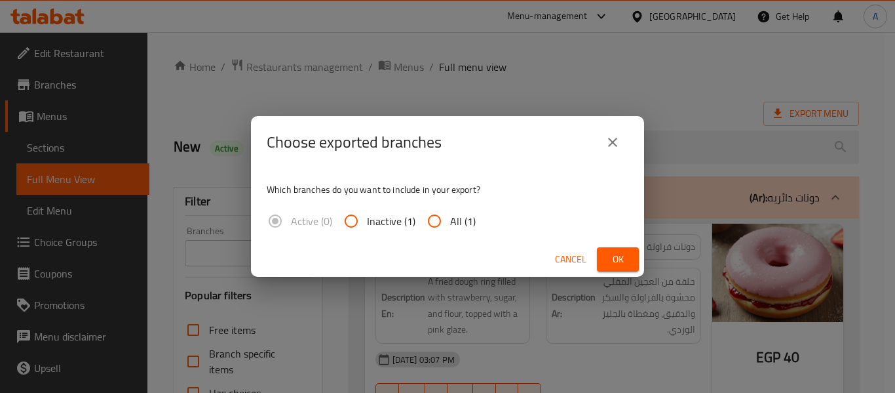
click at [452, 220] on span "All (1)" at bounding box center [463, 221] width 26 height 16
click at [450, 220] on input "All (1)" at bounding box center [434, 220] width 31 height 31
radio input "true"
click at [596, 263] on div "Cancel Ok" at bounding box center [447, 259] width 393 height 35
click at [616, 260] on span "Ok" at bounding box center [618, 259] width 21 height 16
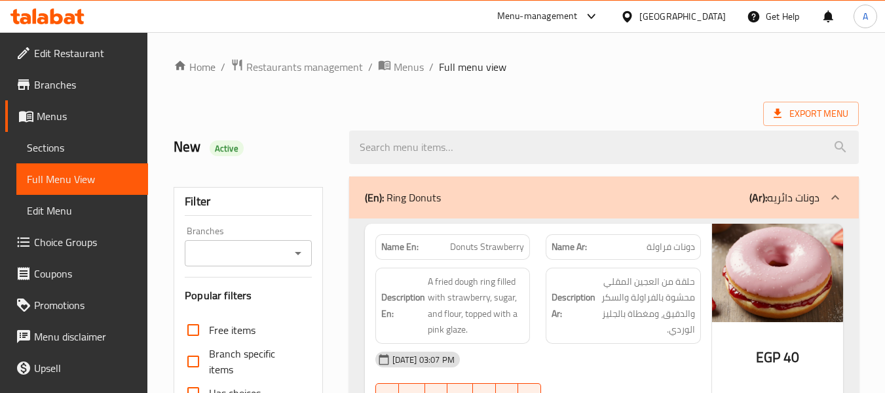
scroll to position [2822, 0]
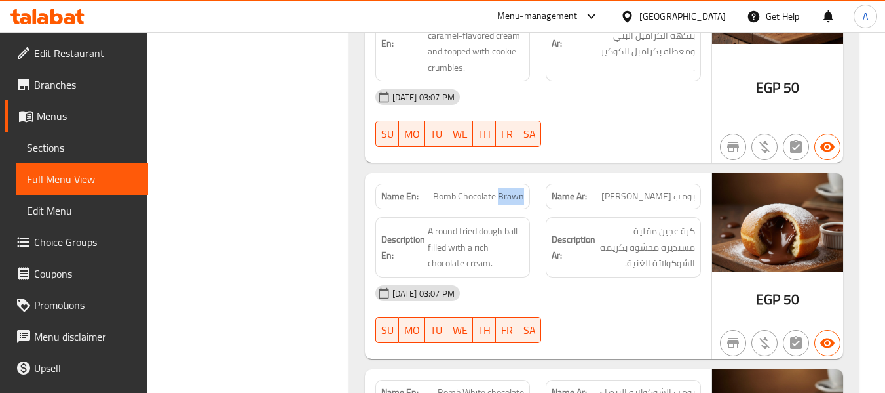
click at [88, 47] on span "Edit Restaurant" at bounding box center [86, 53] width 104 height 16
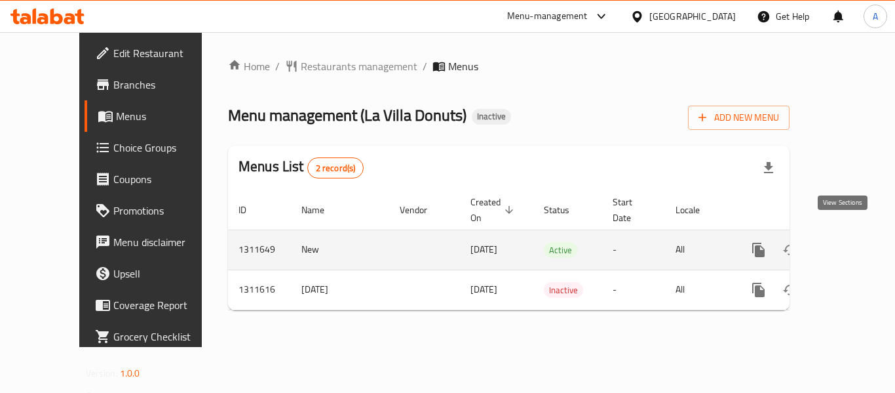
click at [848, 242] on icon "enhanced table" at bounding box center [853, 250] width 16 height 16
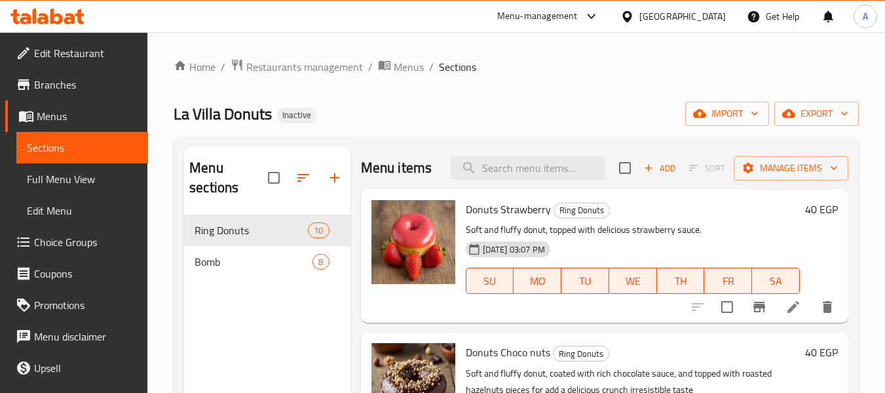
click at [91, 172] on span "Full Menu View" at bounding box center [82, 179] width 111 height 16
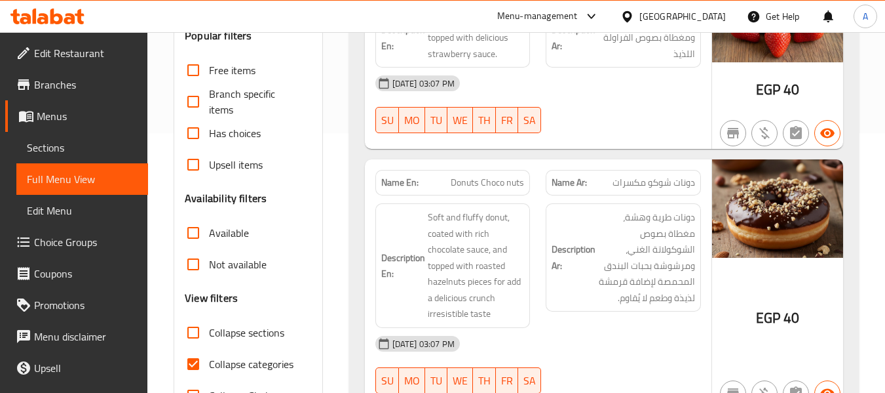
scroll to position [131, 0]
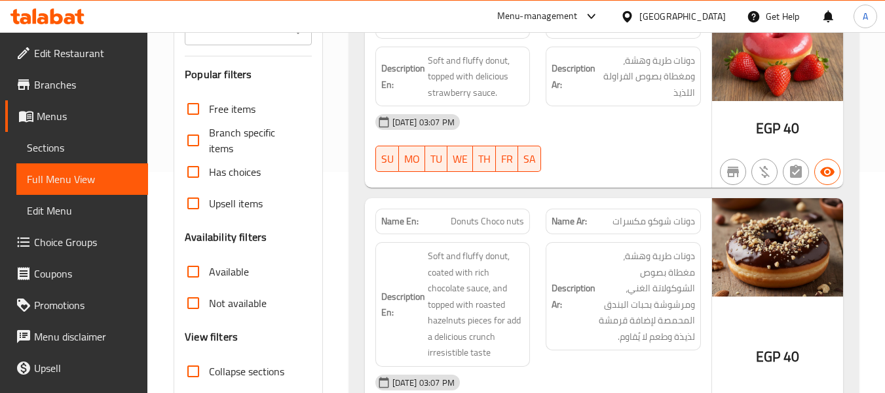
scroll to position [66, 0]
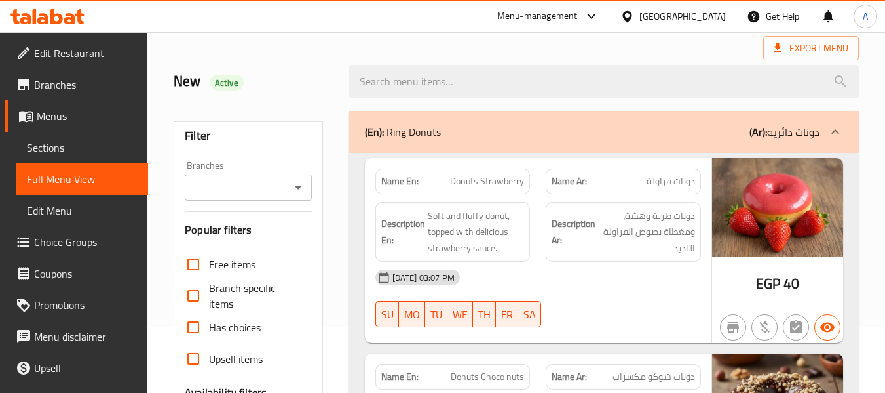
click at [98, 145] on span "Sections" at bounding box center [82, 148] width 111 height 16
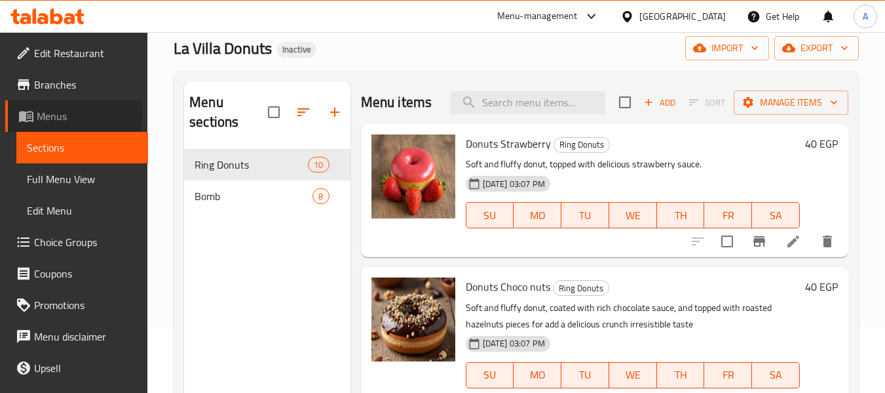
click at [73, 115] on span "Menus" at bounding box center [87, 116] width 101 height 16
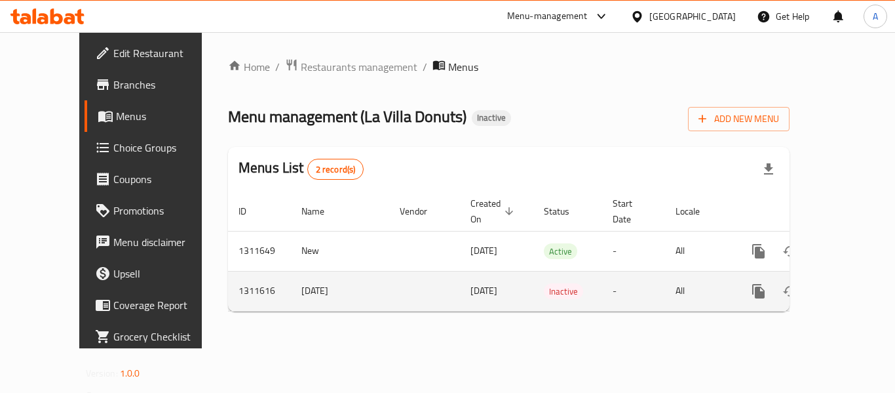
click at [845, 283] on icon "enhanced table" at bounding box center [853, 291] width 16 height 16
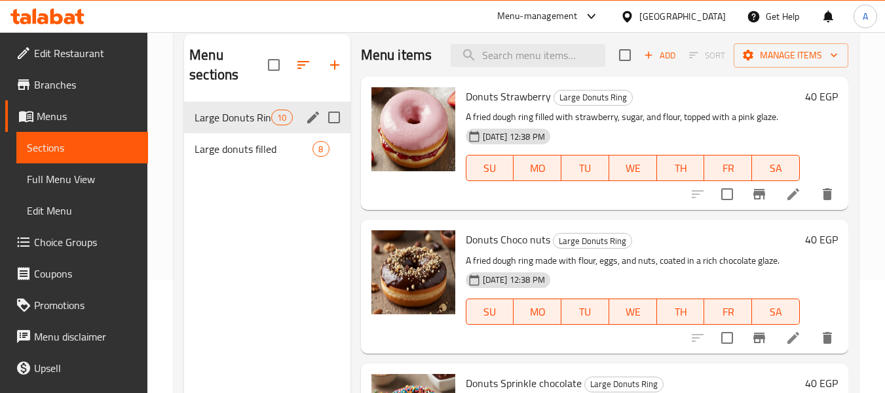
scroll to position [131, 0]
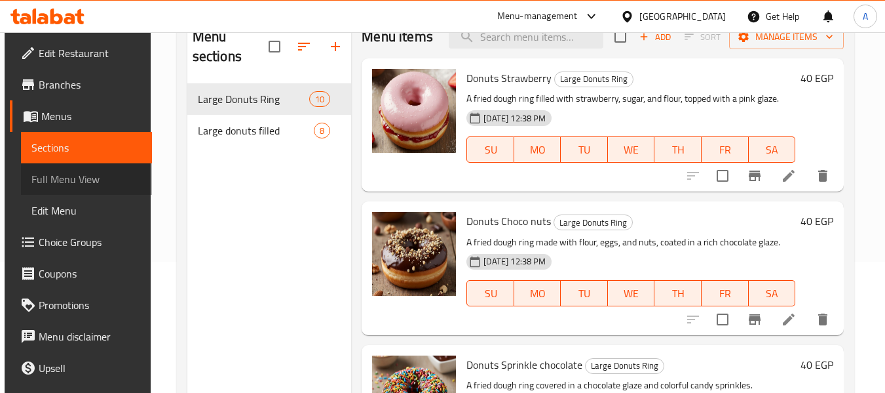
click at [104, 191] on link "Full Menu View" at bounding box center [87, 178] width 132 height 31
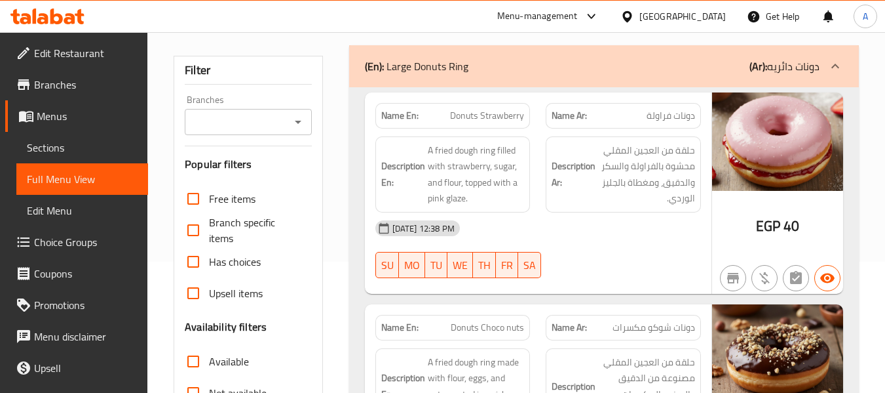
scroll to position [197, 0]
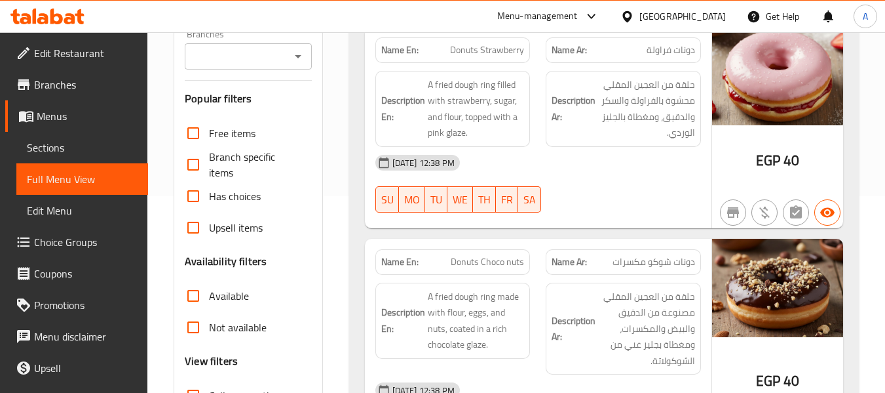
click at [80, 149] on span "Sections" at bounding box center [82, 148] width 111 height 16
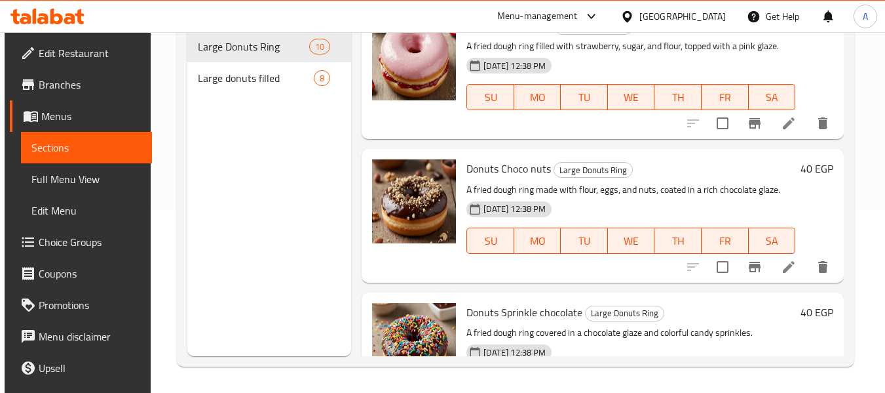
scroll to position [183, 0]
click at [91, 113] on span "Menus" at bounding box center [91, 116] width 101 height 16
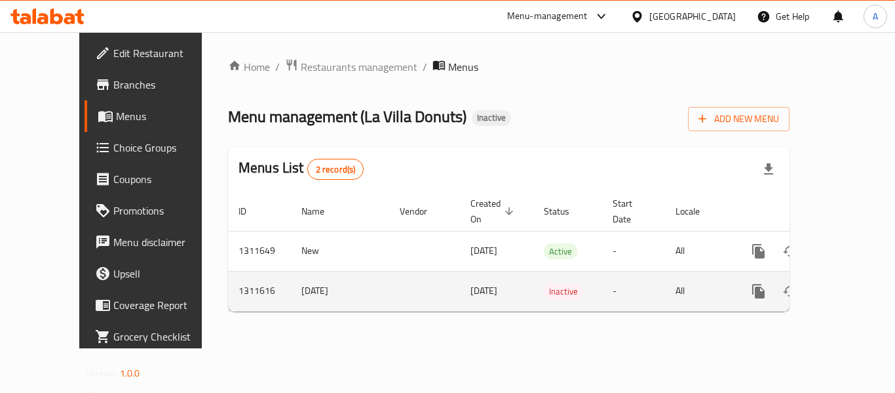
drag, startPoint x: 256, startPoint y: 271, endPoint x: 309, endPoint y: 273, distance: 53.8
click at [309, 273] on td "2025/9/14" at bounding box center [340, 291] width 98 height 40
copy td "2025/9/14"
click at [817, 285] on icon "enhanced table" at bounding box center [821, 291] width 9 height 12
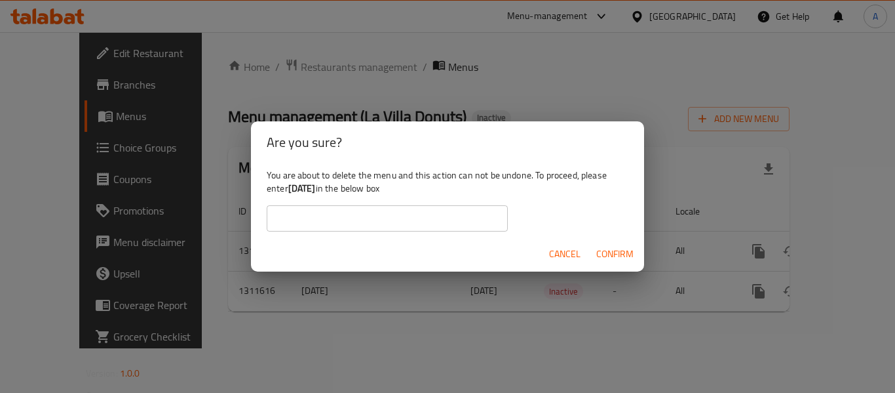
click at [504, 216] on input "text" at bounding box center [387, 218] width 241 height 26
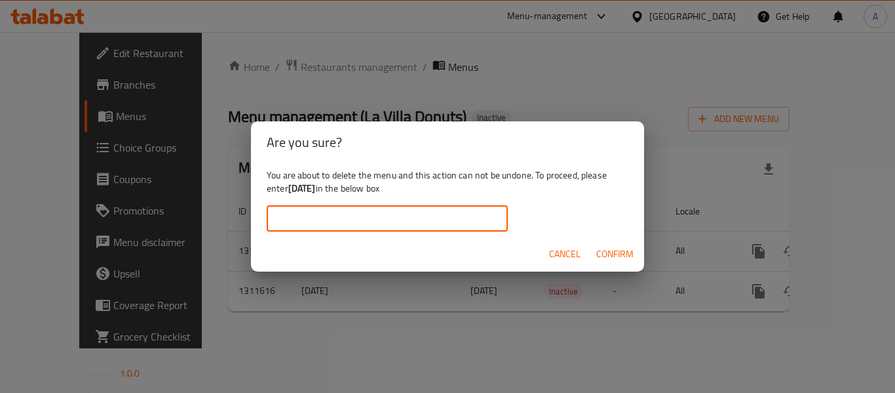
paste input "2025/9/14"
type input "2025/9/14"
click at [615, 253] on span "Confirm" at bounding box center [614, 254] width 37 height 16
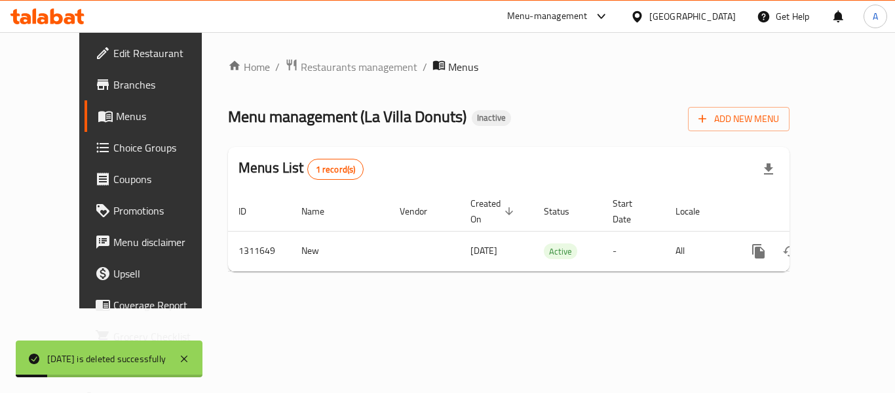
click at [100, 64] on link "Edit Restaurant" at bounding box center [157, 52] width 144 height 31
